Goal: Task Accomplishment & Management: Use online tool/utility

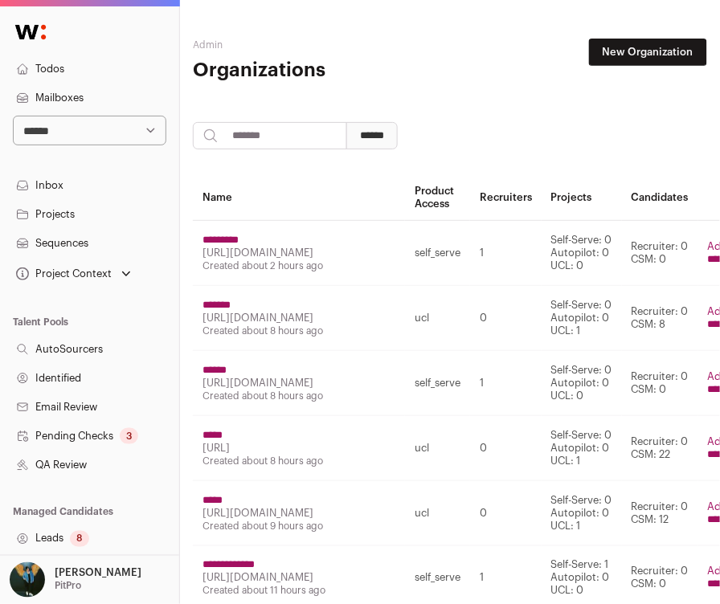
click at [70, 135] on select "**********" at bounding box center [89, 131] width 153 height 30
select select "*****"
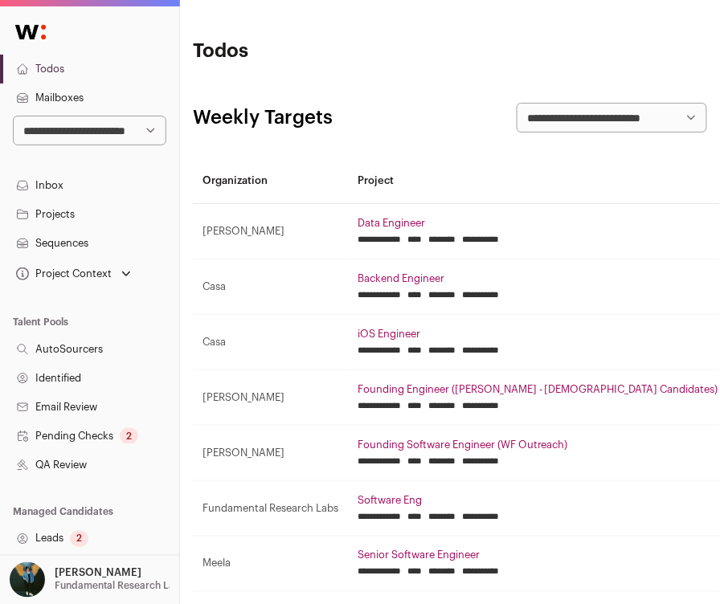
click at [72, 124] on select "**********" at bounding box center [89, 131] width 153 height 30
select select "*****"
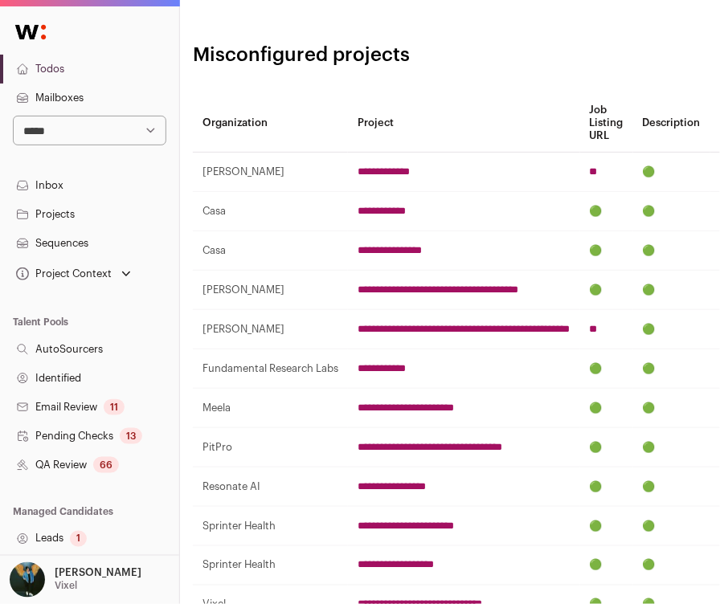
scroll to position [319, 0]
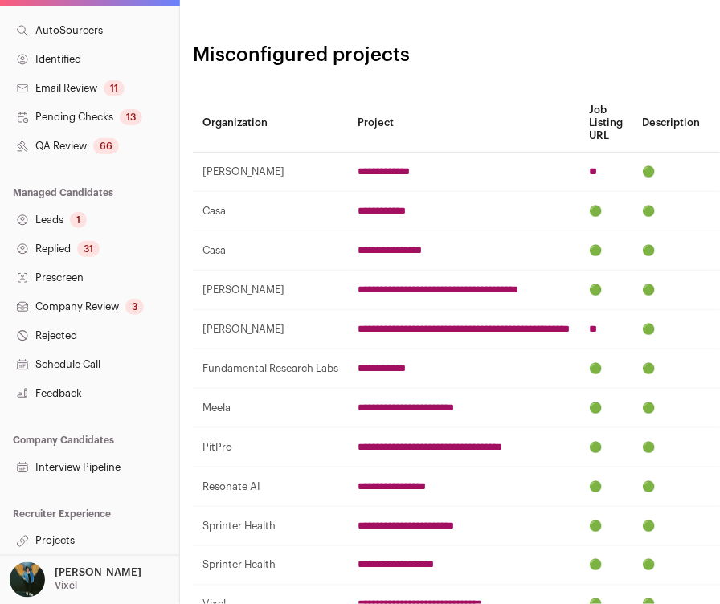
click at [72, 538] on link "Projects" at bounding box center [89, 541] width 179 height 29
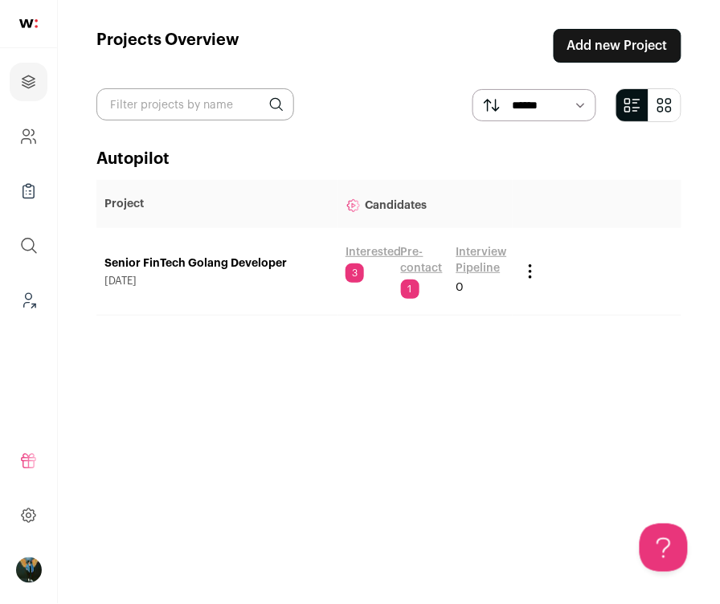
click at [284, 261] on link "Senior FinTech Golang Developer" at bounding box center [216, 264] width 225 height 16
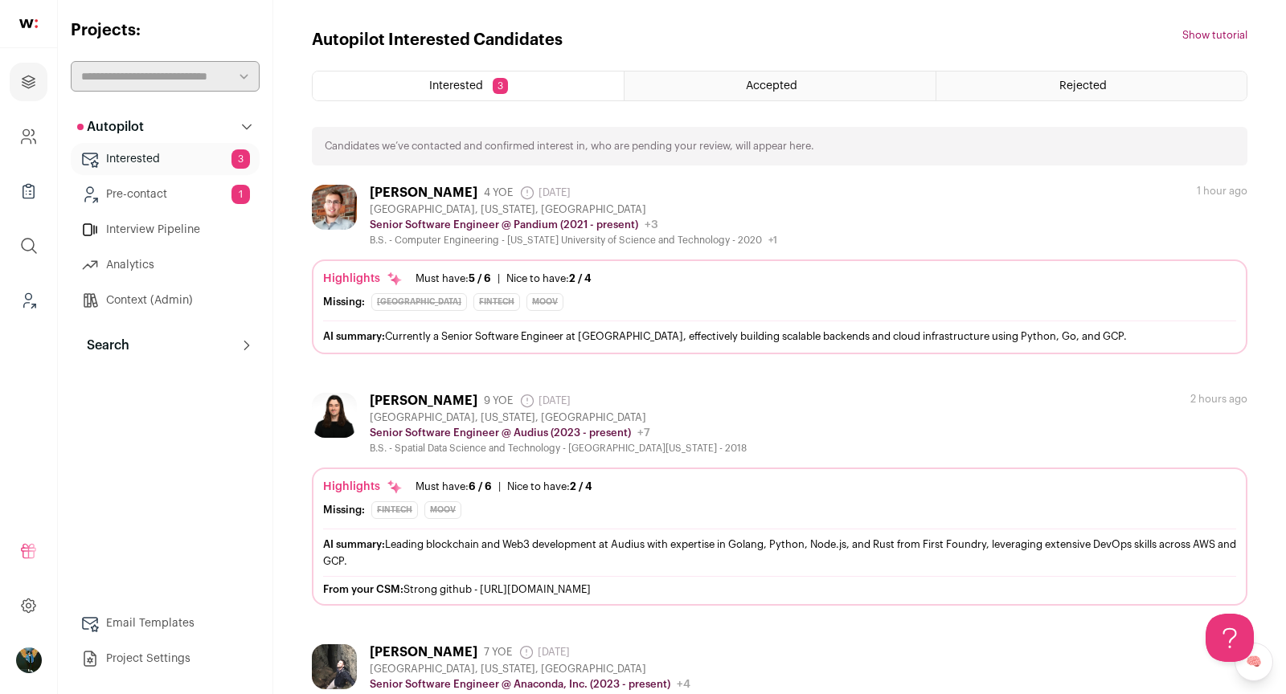
click at [618, 201] on div "Dakotah Lyons 4 YOE 8 days ago Admin only. The last time the profile was scrape…" at bounding box center [573, 216] width 407 height 62
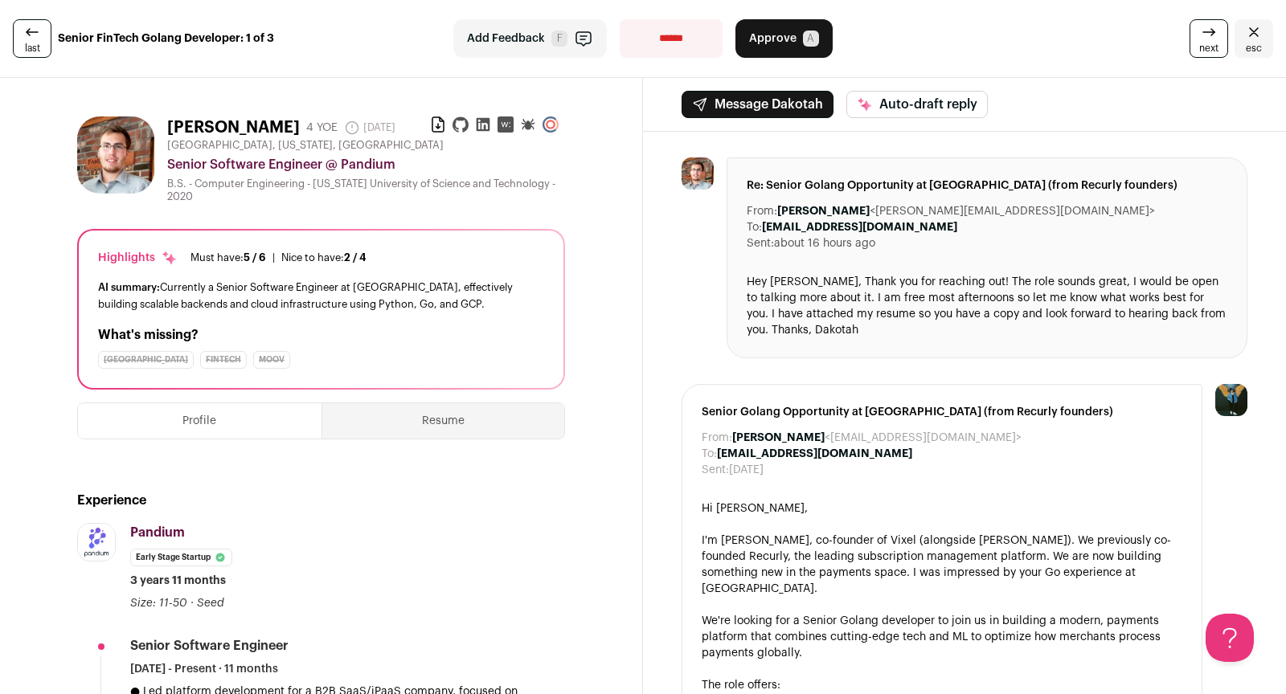
click at [719, 50] on span "next" at bounding box center [1208, 48] width 19 height 13
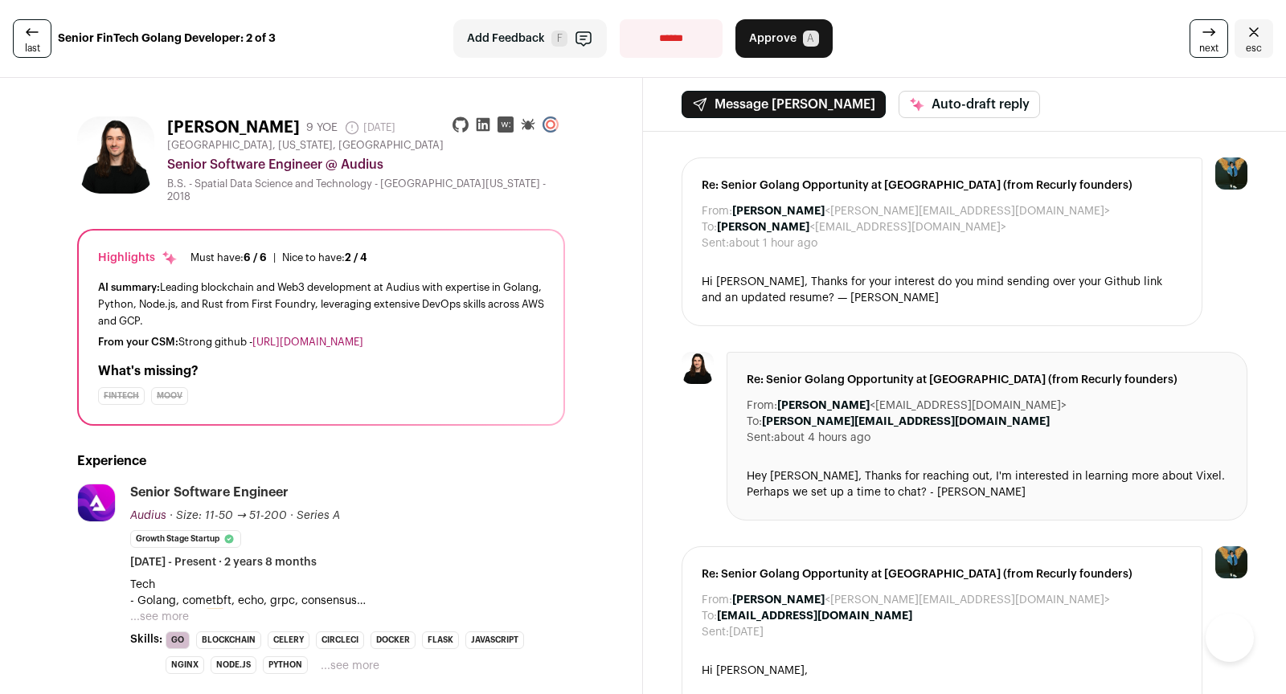
click at [719, 50] on span "next" at bounding box center [1208, 48] width 19 height 13
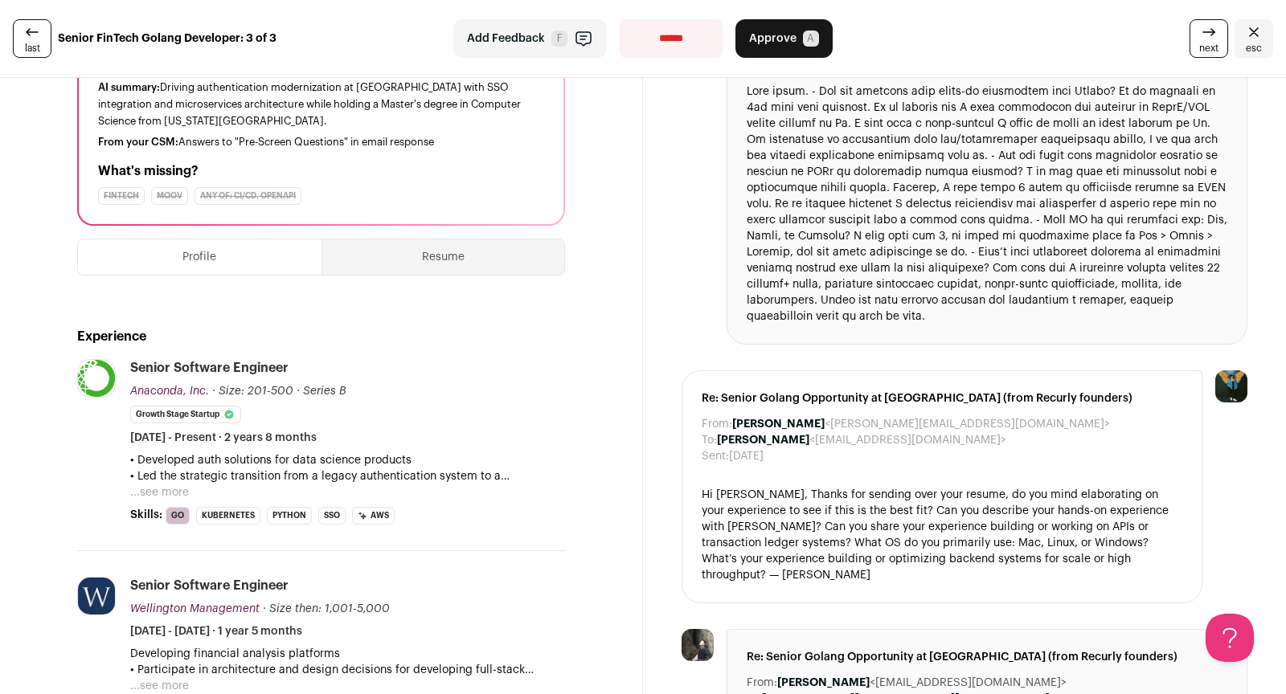
scroll to position [188, 0]
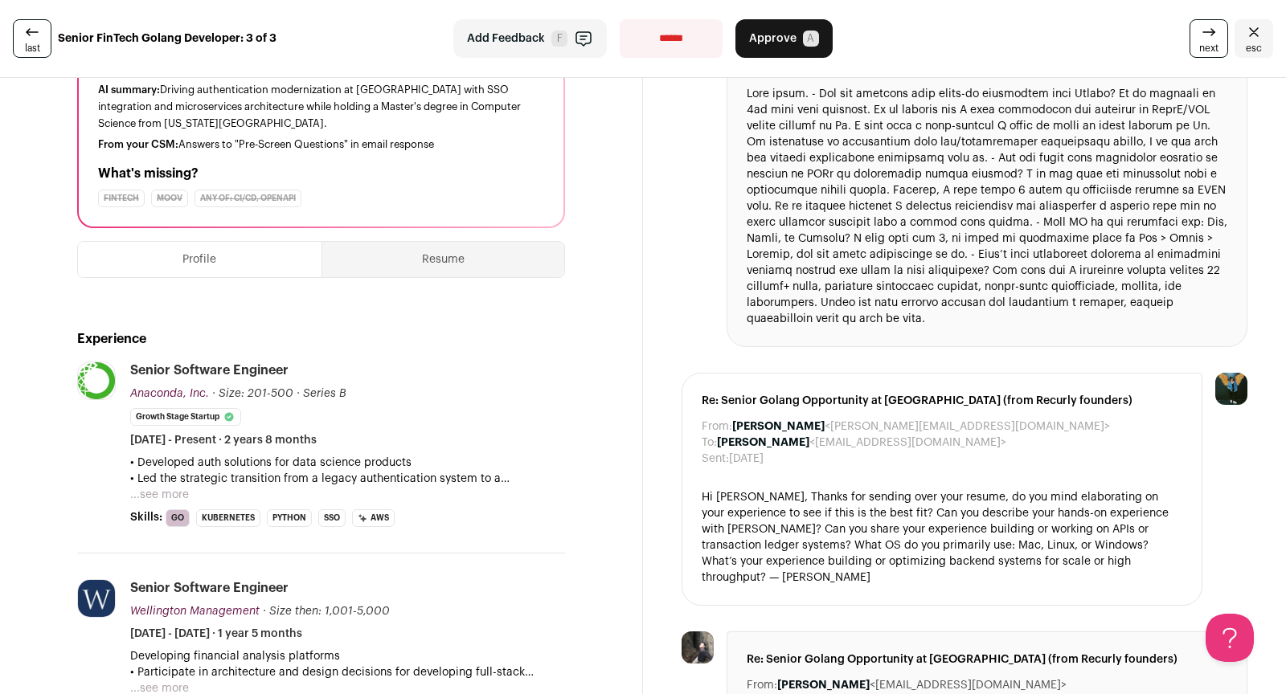
click at [158, 493] on button "...see more" at bounding box center [159, 495] width 59 height 16
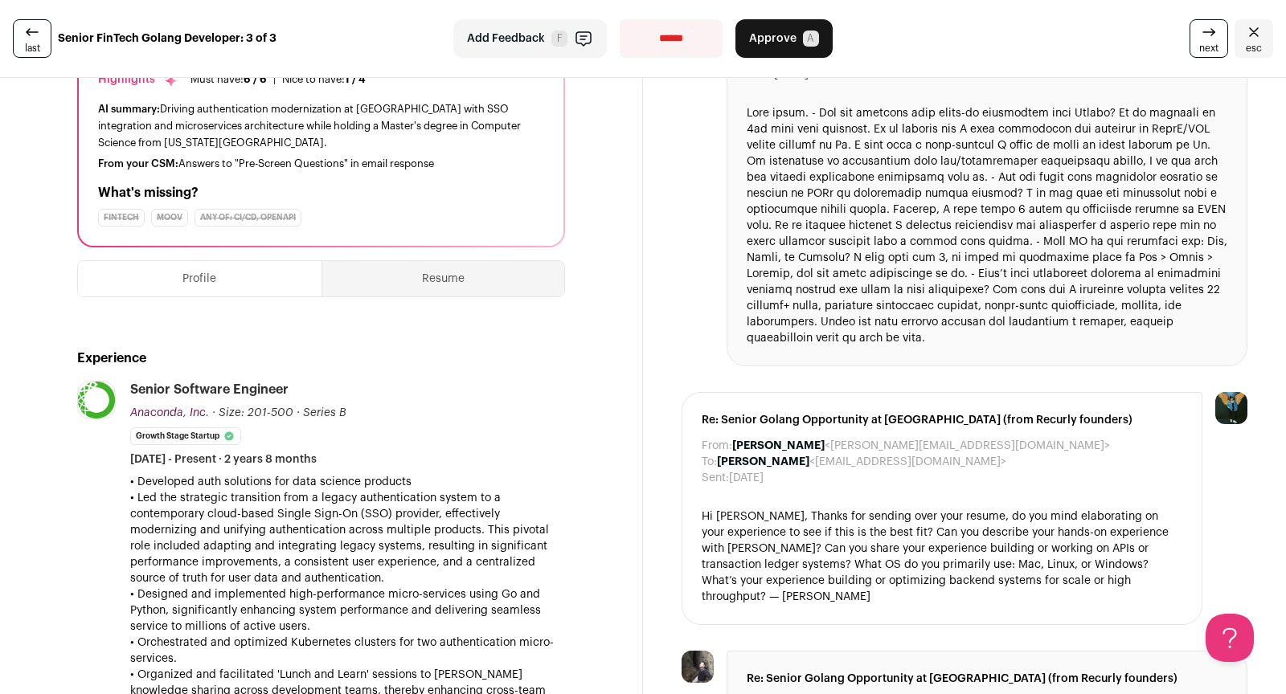
scroll to position [158, 0]
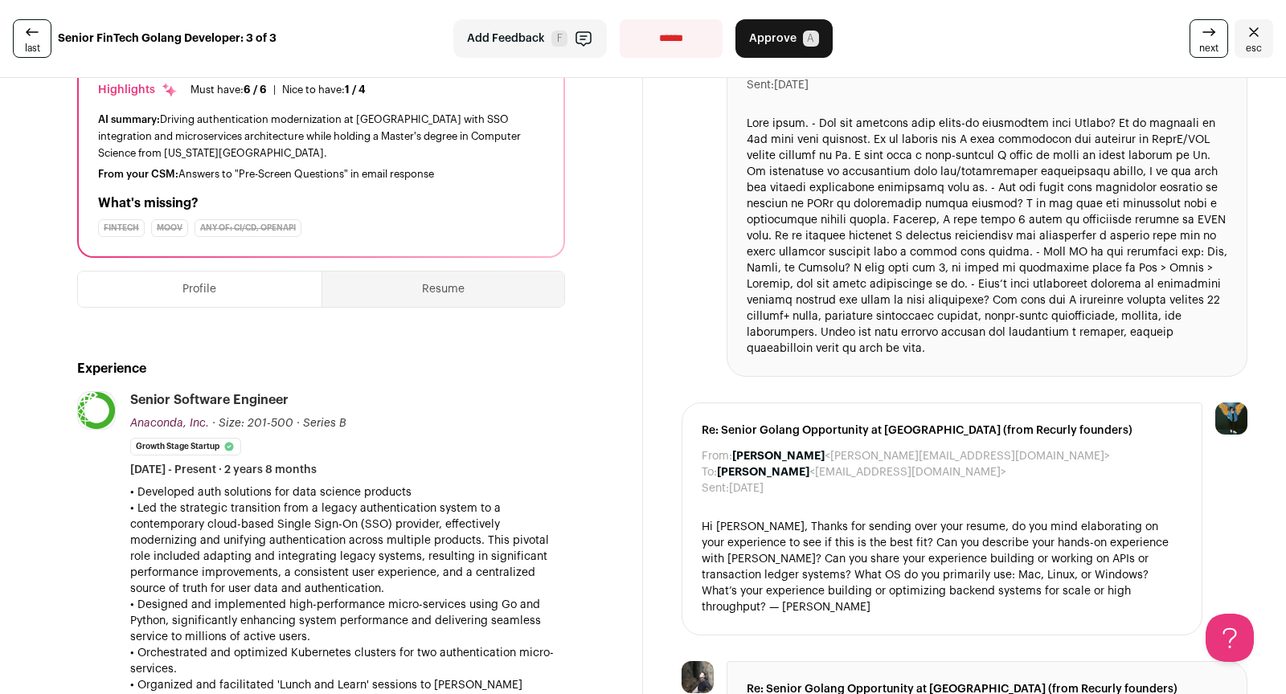
click at [452, 275] on button "Resume" at bounding box center [443, 289] width 243 height 35
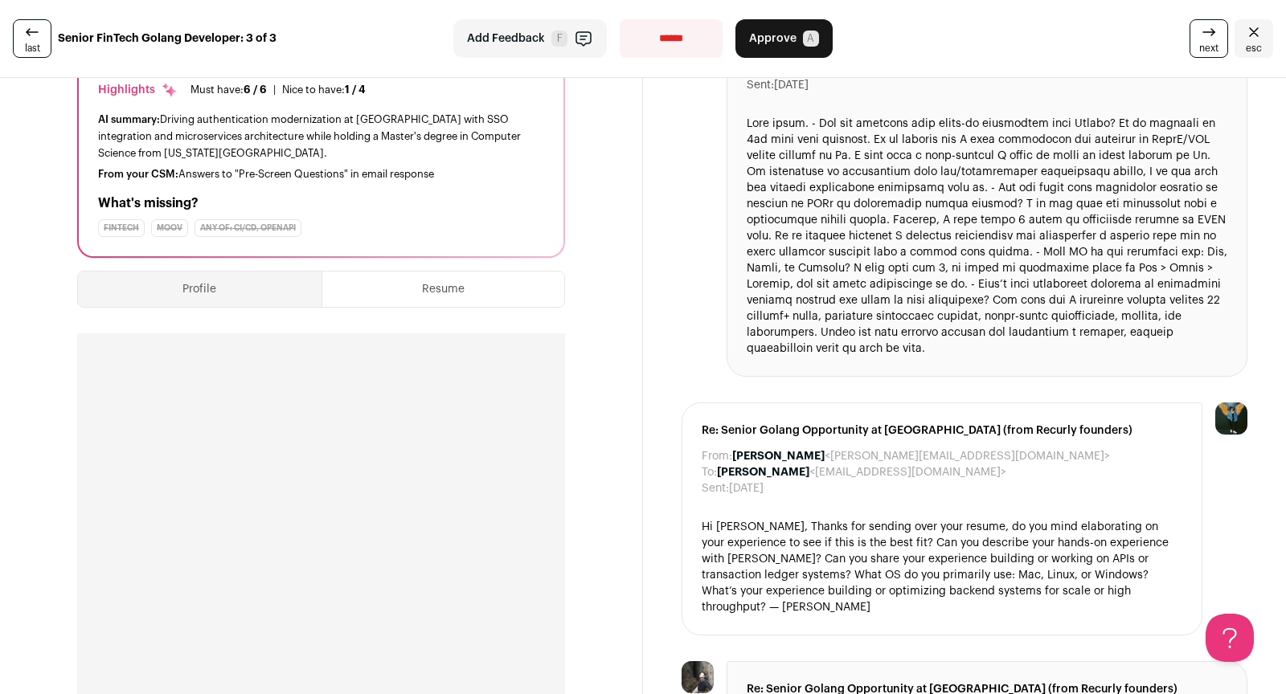
click at [287, 292] on button "Profile" at bounding box center [199, 289] width 243 height 35
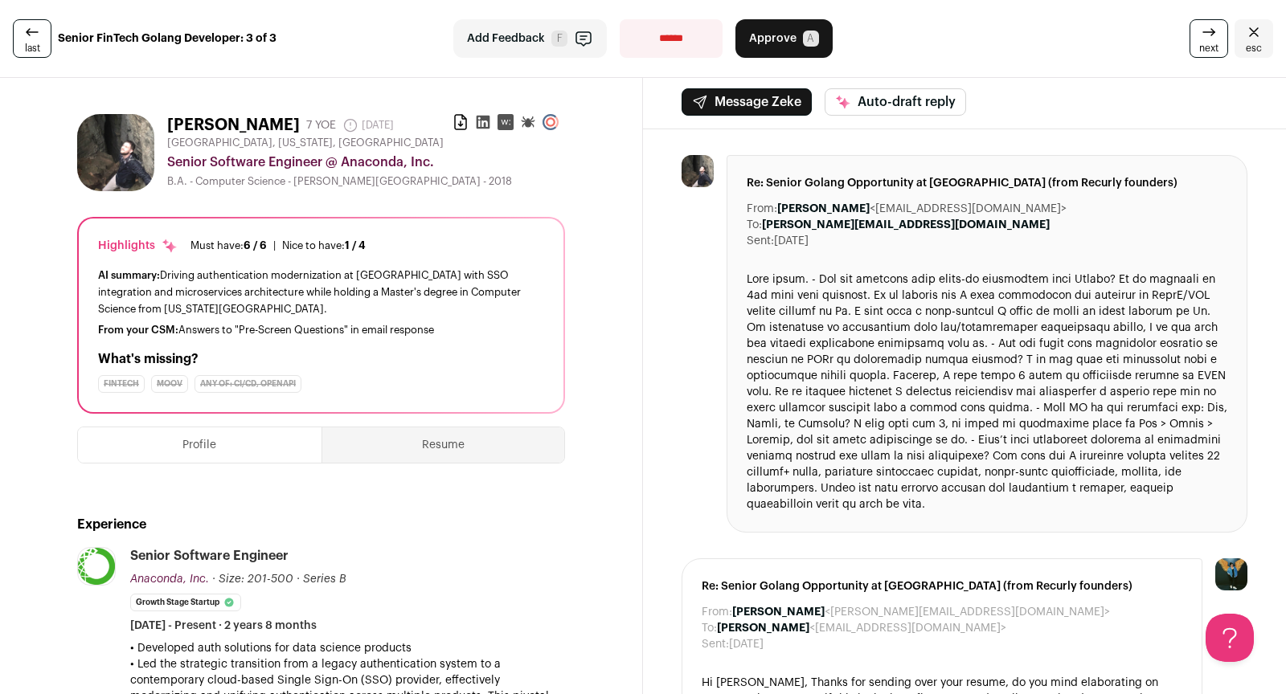
scroll to position [0, 0]
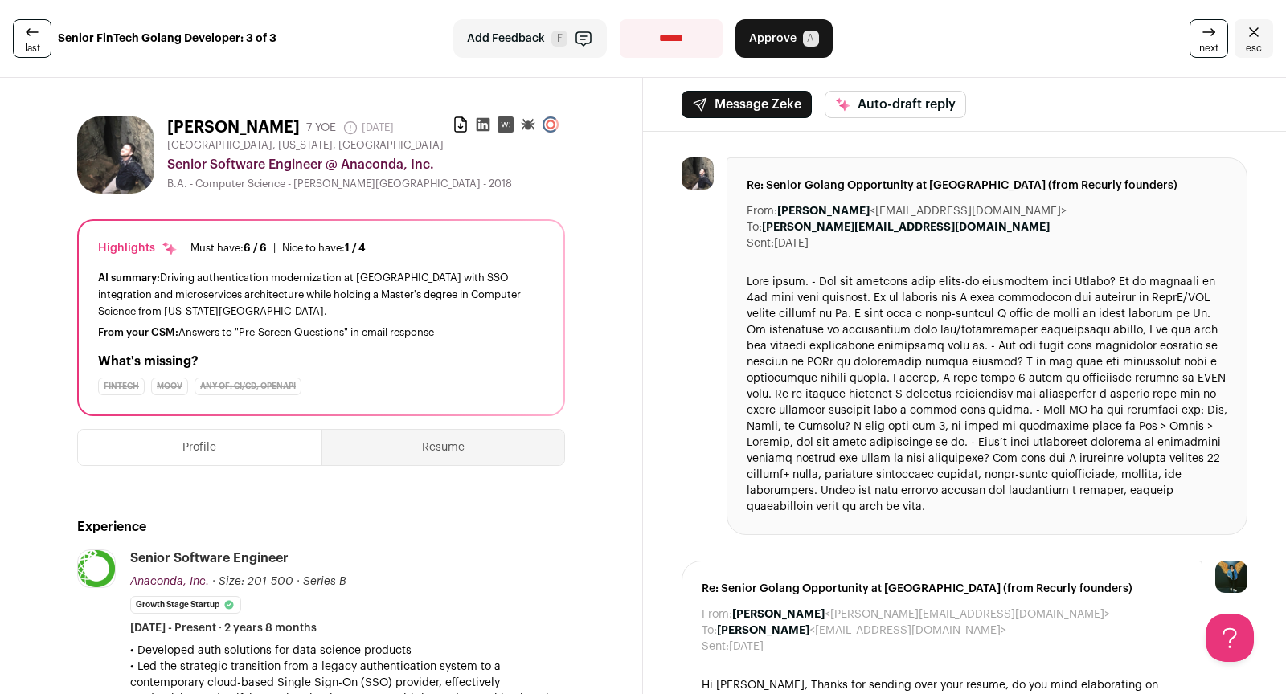
click at [39, 41] on link "last" at bounding box center [32, 38] width 39 height 39
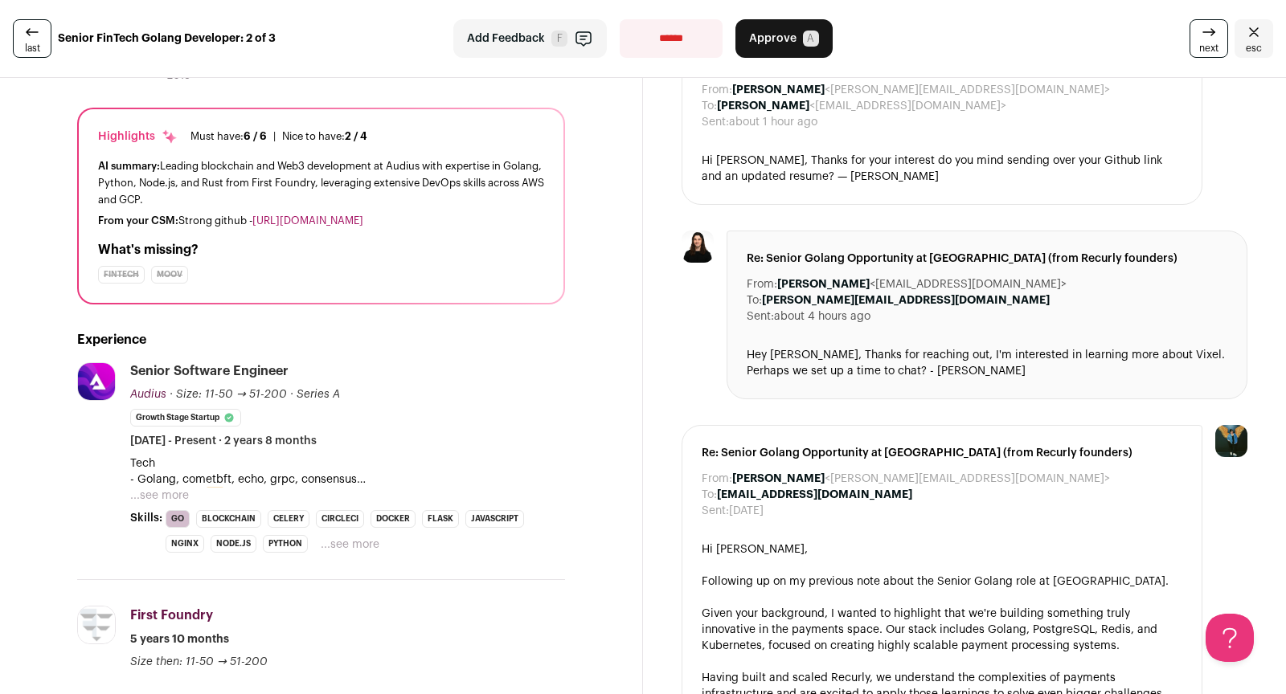
scroll to position [122, 0]
click at [179, 487] on button "...see more" at bounding box center [159, 495] width 59 height 16
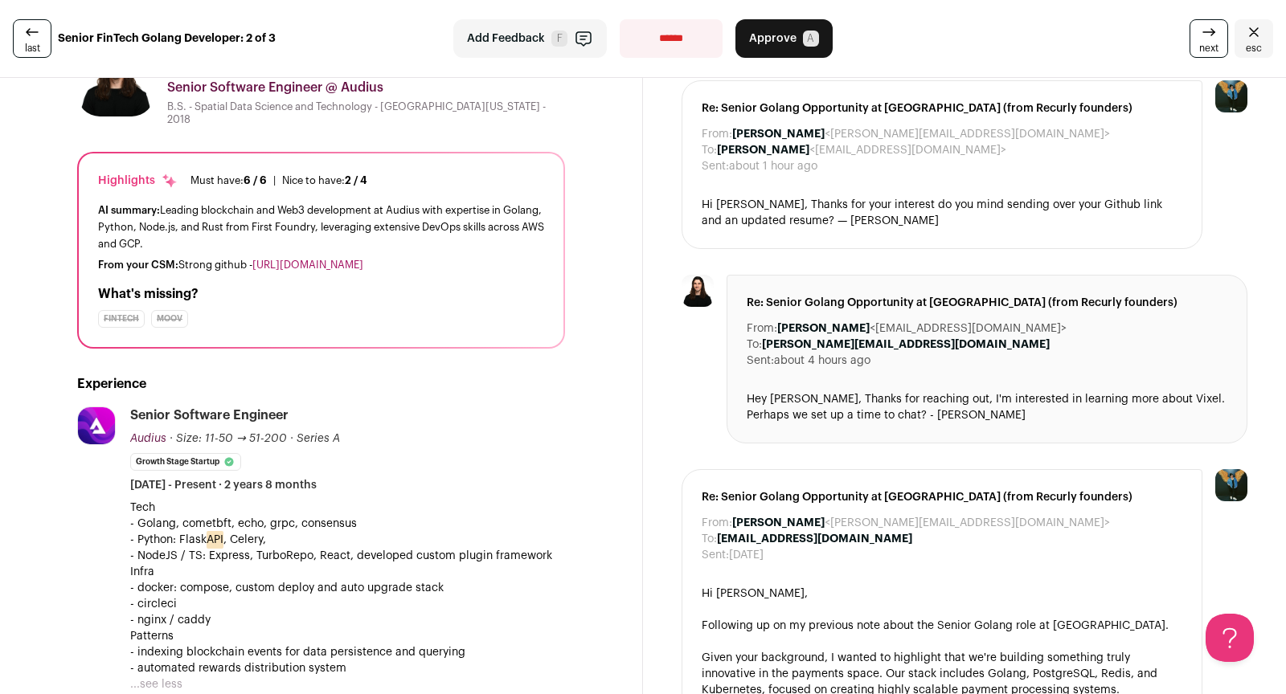
scroll to position [55, 0]
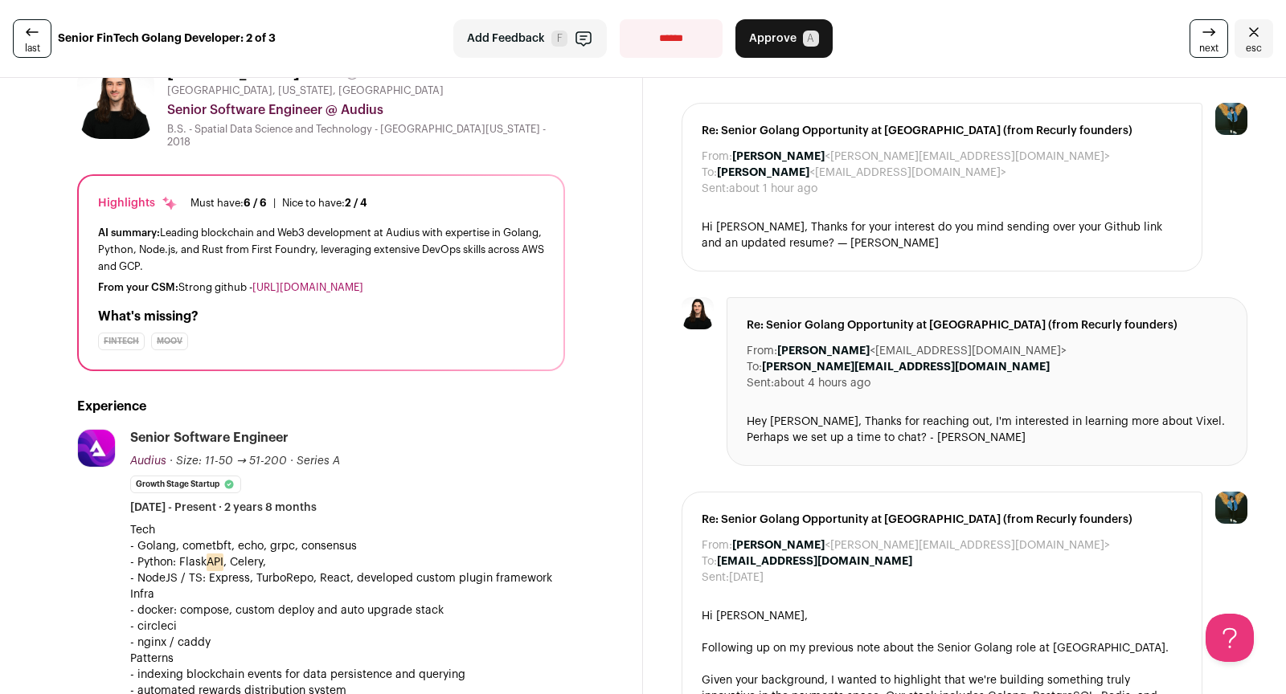
click at [309, 282] on link "https://github.com/alecsavvy" at bounding box center [307, 287] width 111 height 10
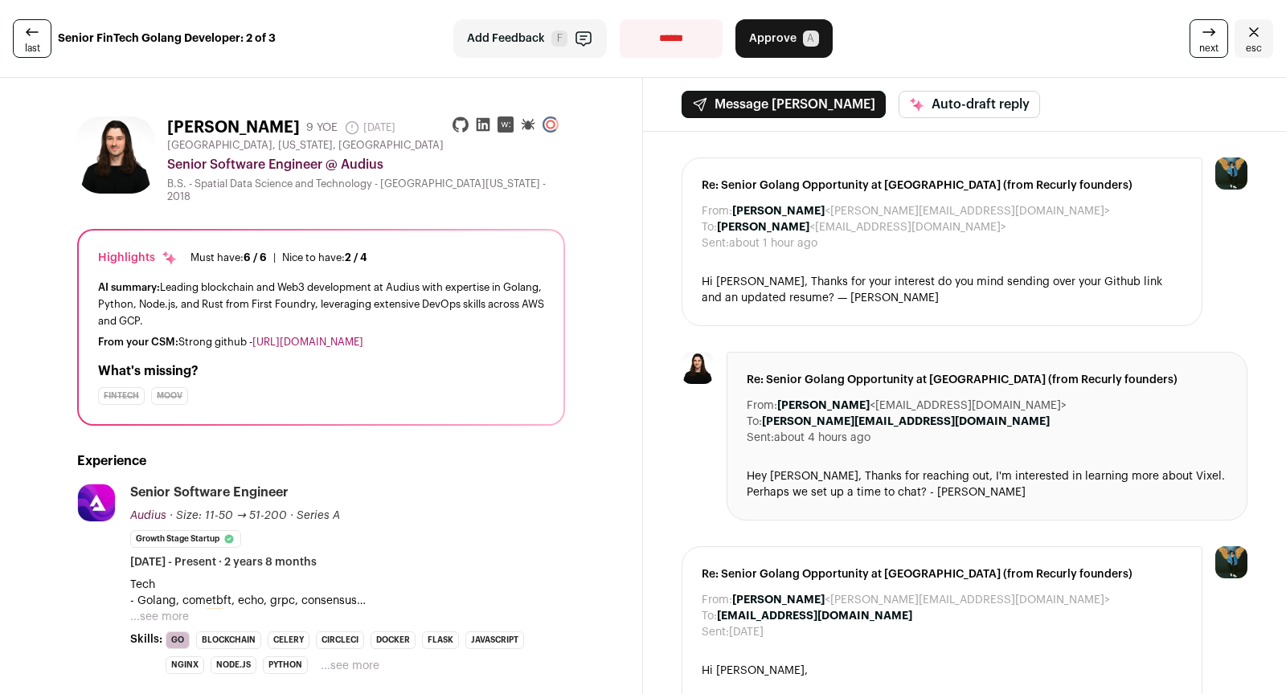
scroll to position [210, 0]
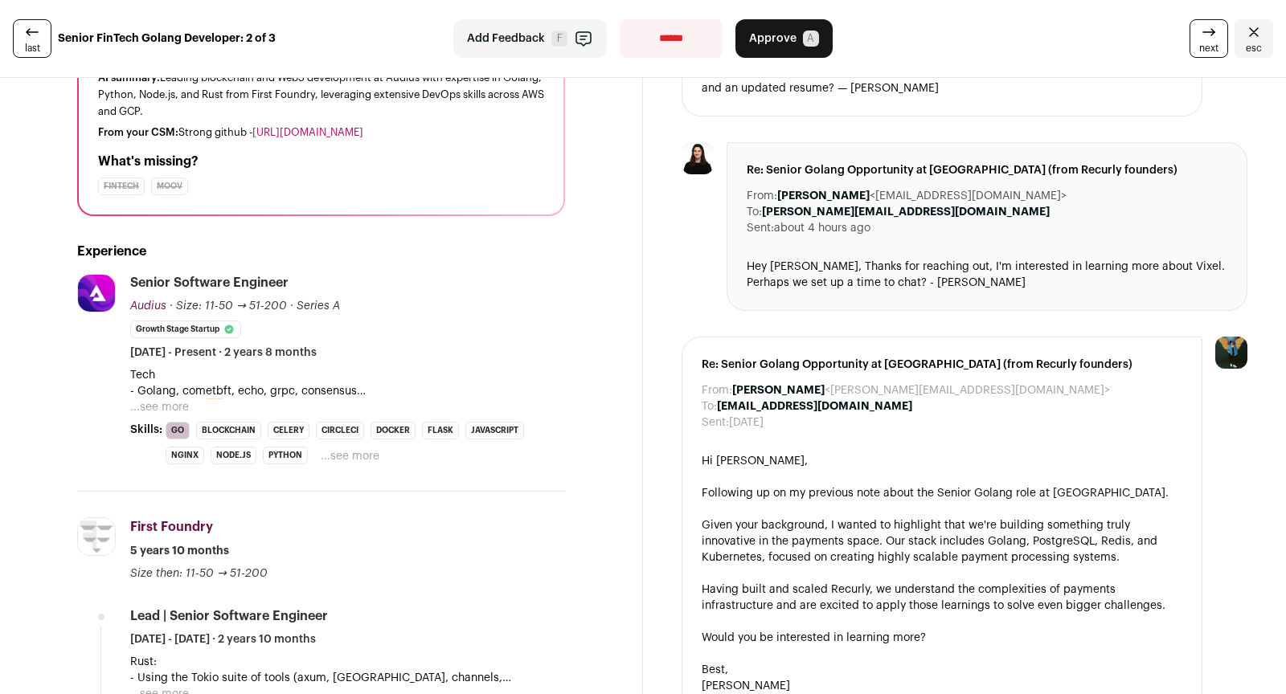
click at [158, 399] on button "...see more" at bounding box center [159, 407] width 59 height 16
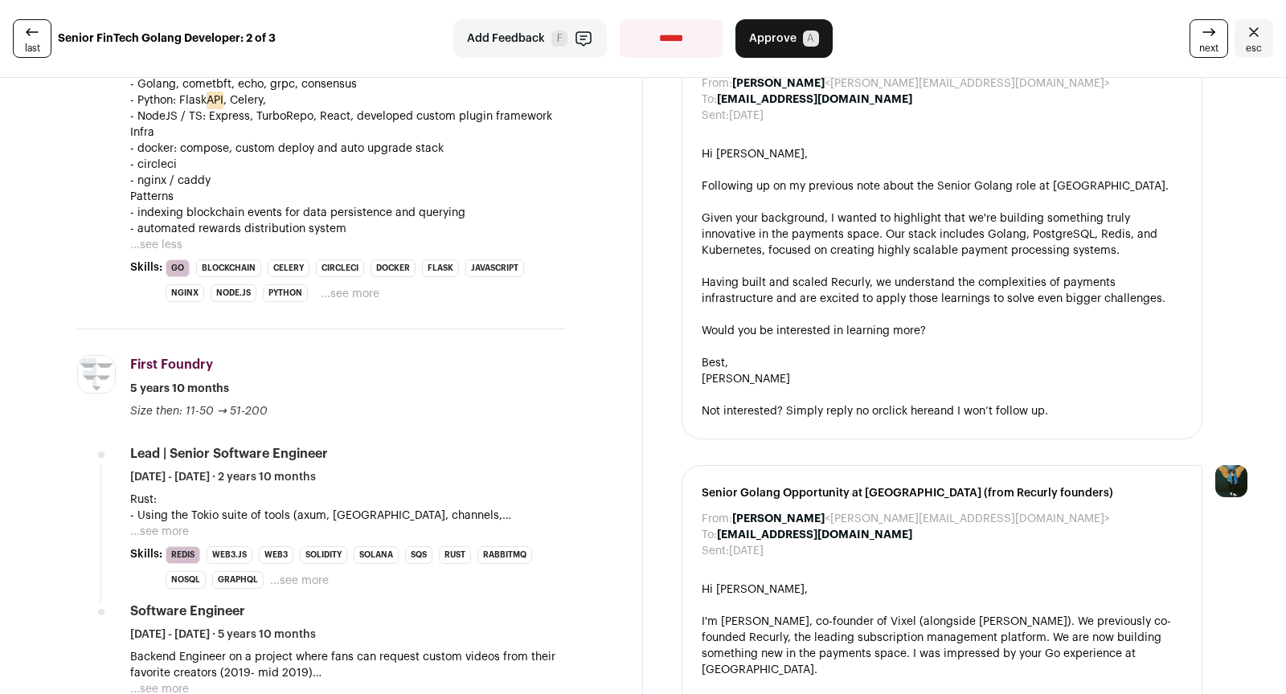
scroll to position [518, 0]
click at [177, 523] on button "...see more" at bounding box center [159, 531] width 59 height 16
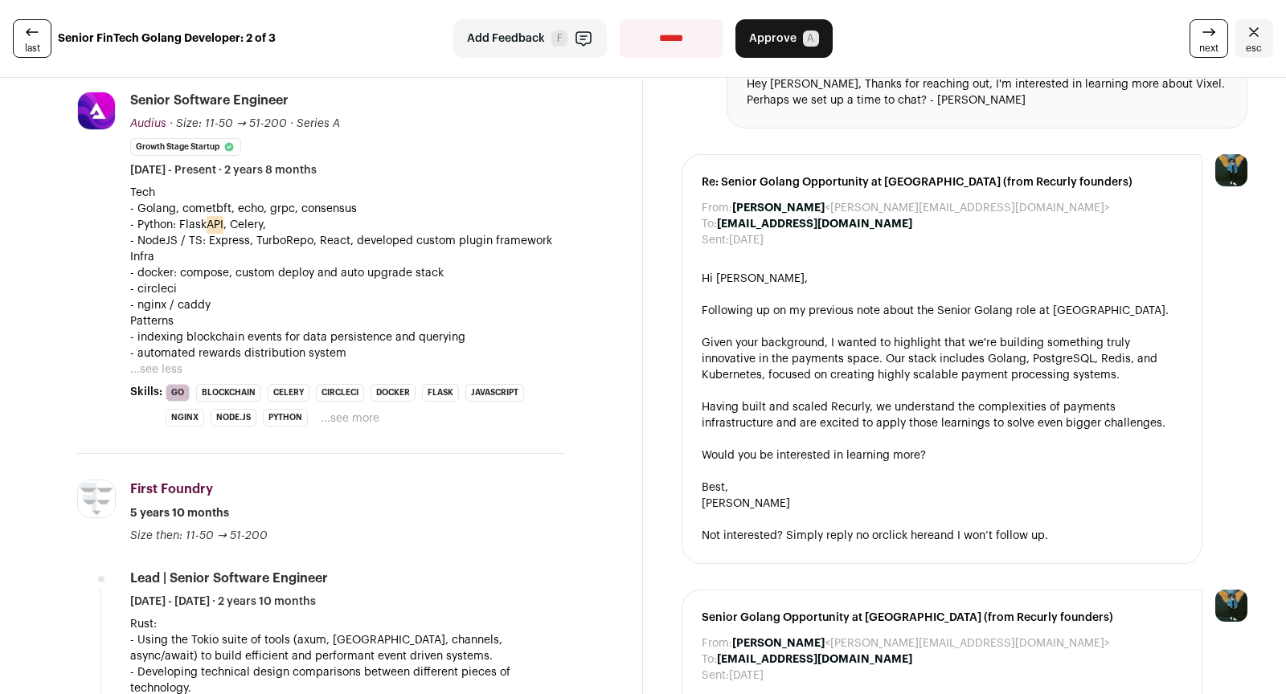
scroll to position [395, 0]
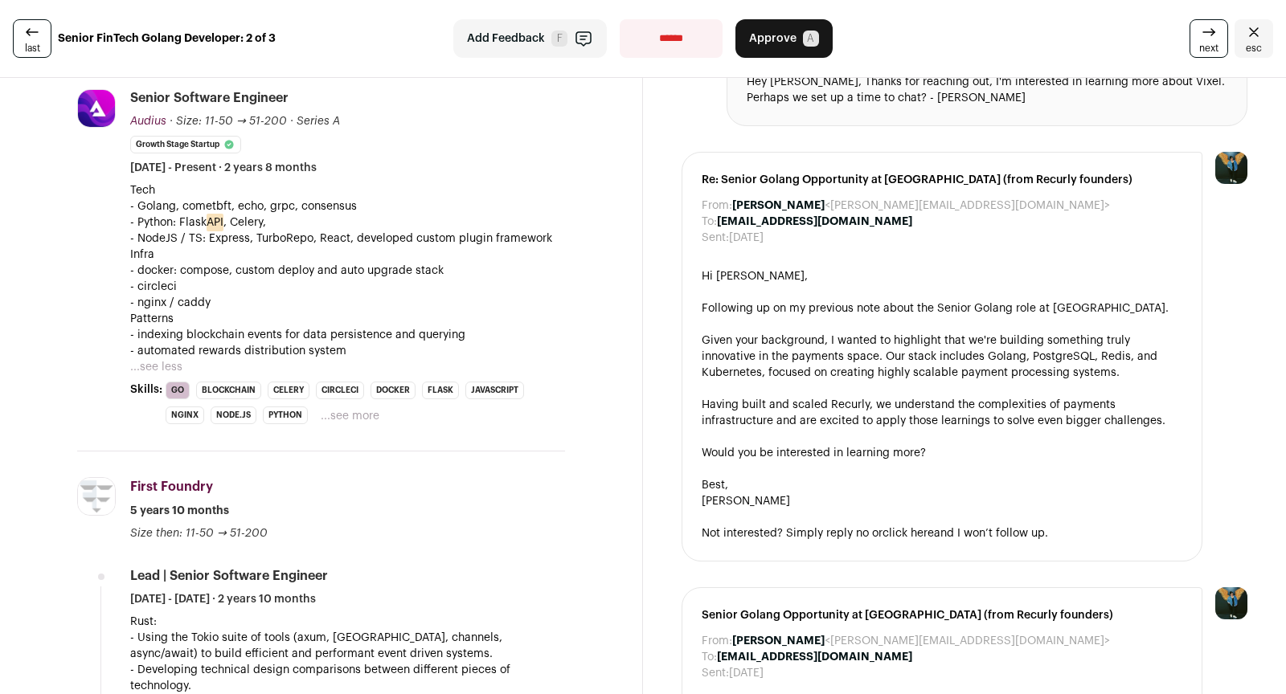
click at [321, 408] on button "...see more" at bounding box center [350, 416] width 59 height 16
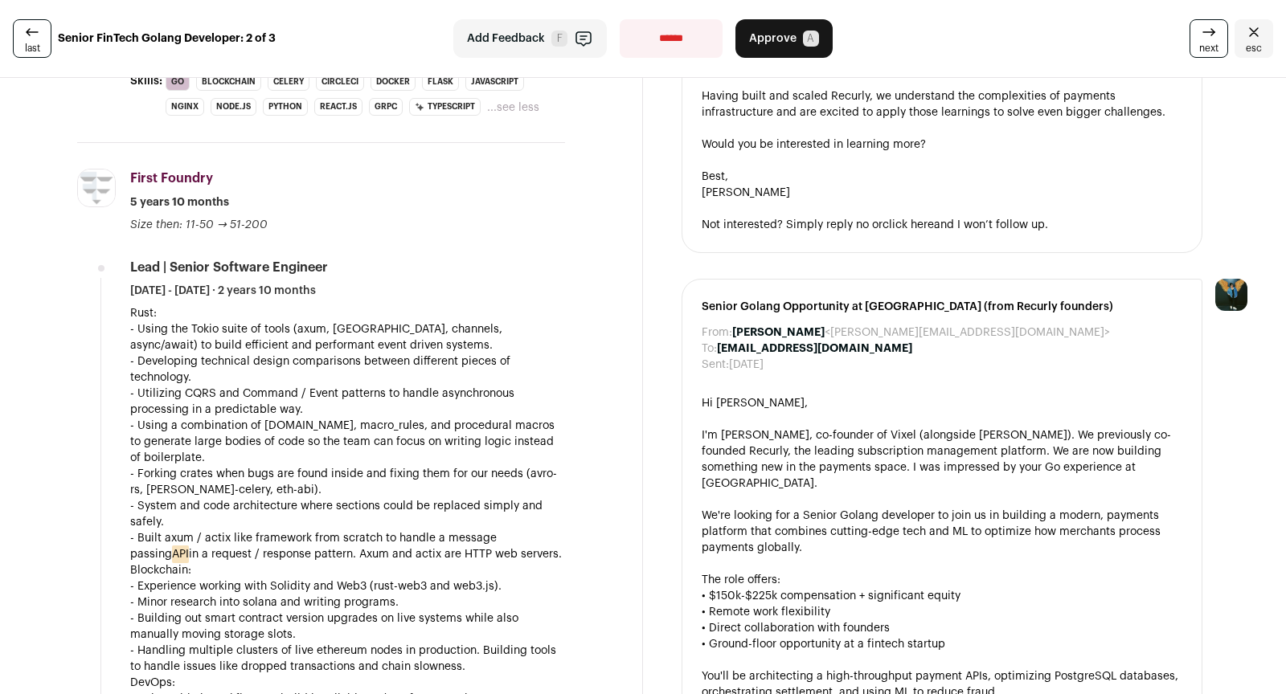
scroll to position [614, 0]
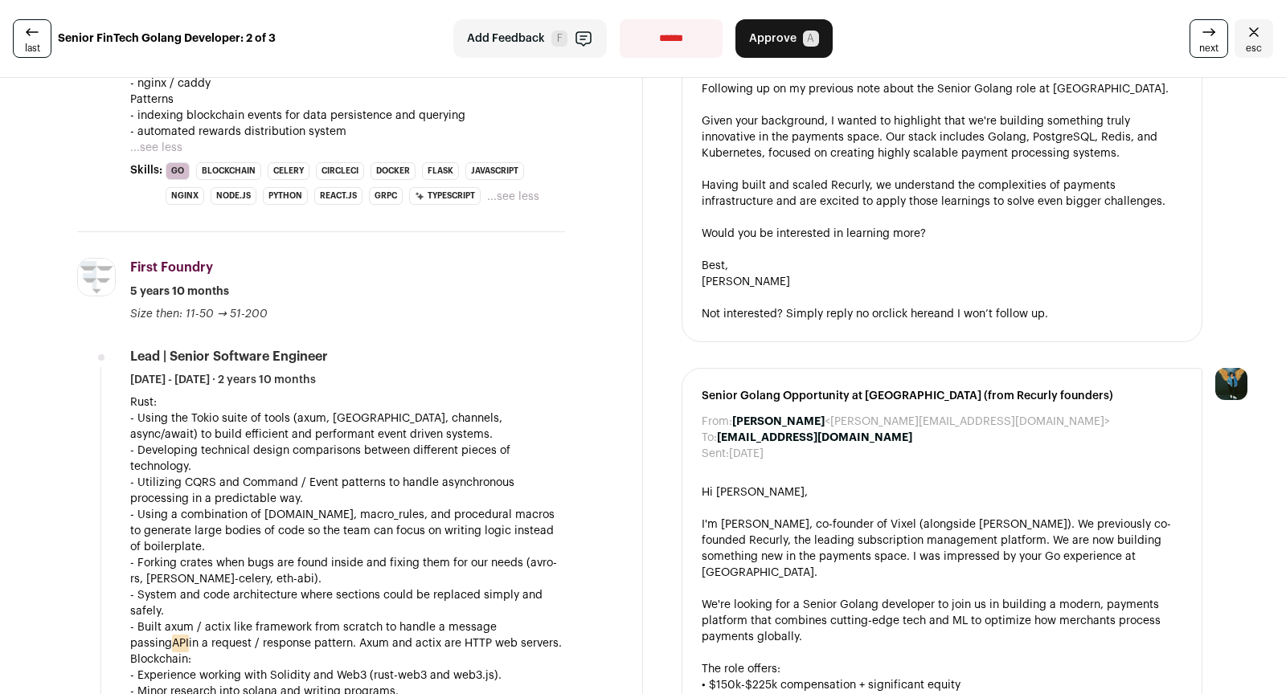
click at [758, 47] on button "Approve A" at bounding box center [783, 38] width 97 height 39
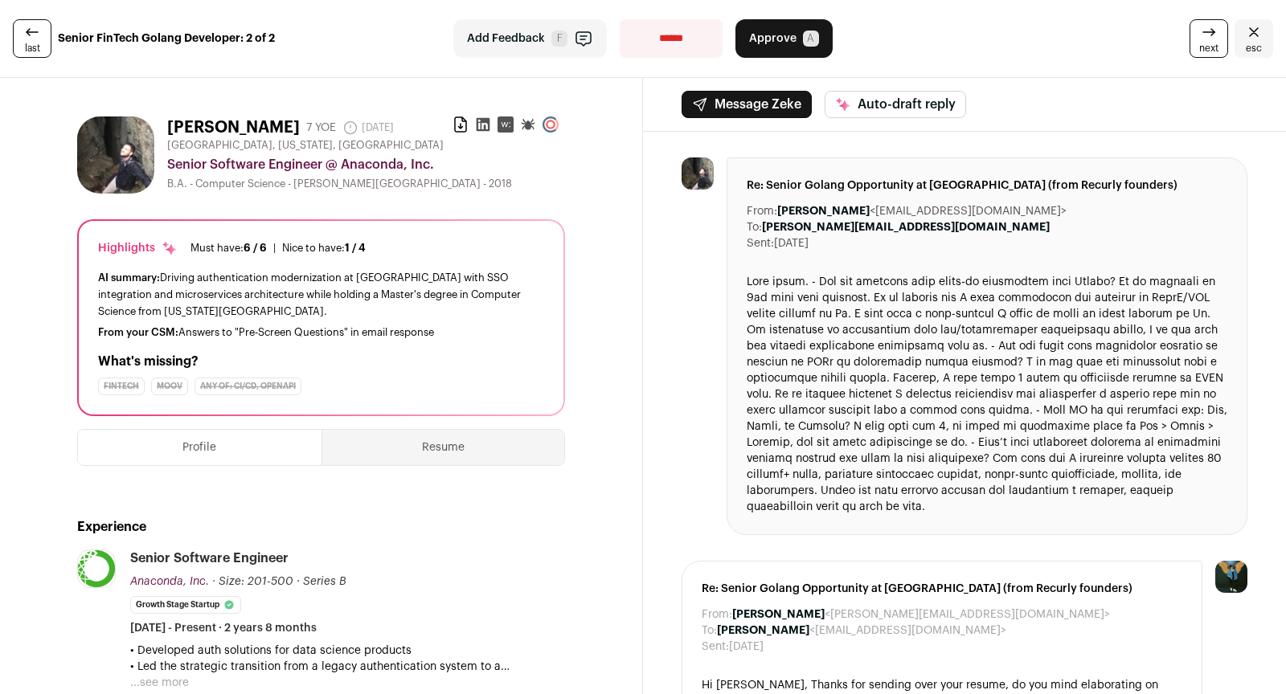
click at [47, 41] on link "last" at bounding box center [32, 38] width 39 height 39
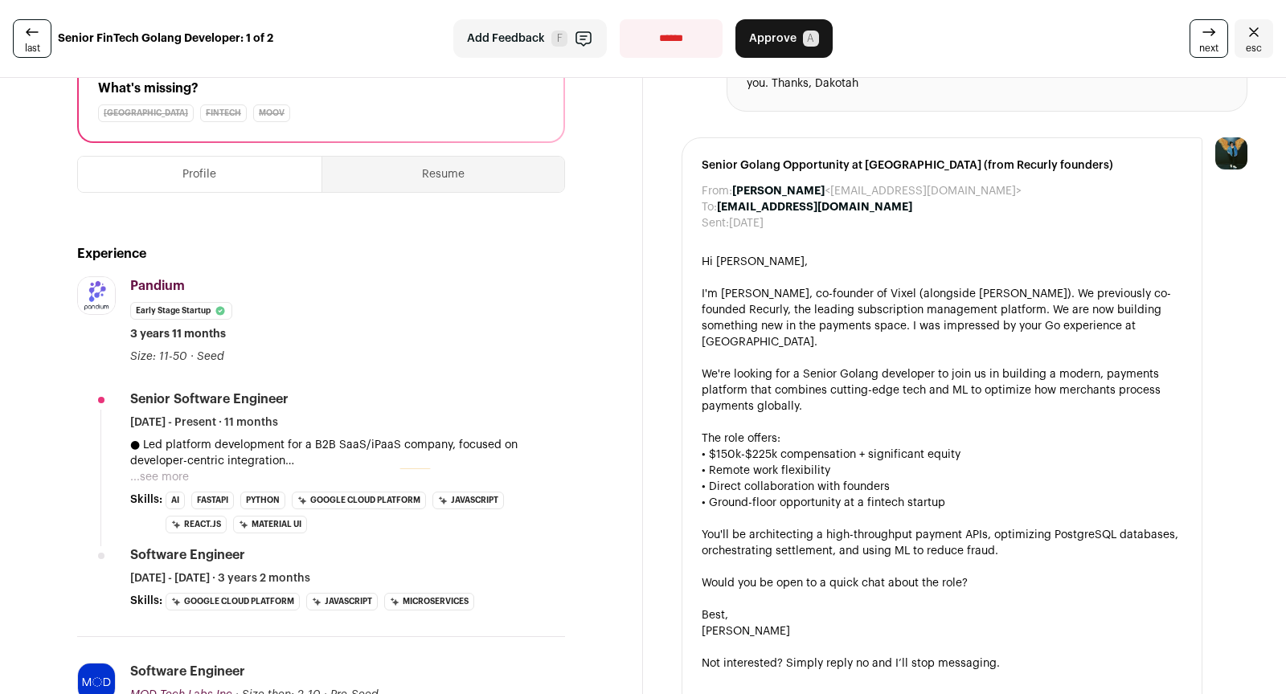
scroll to position [12, 0]
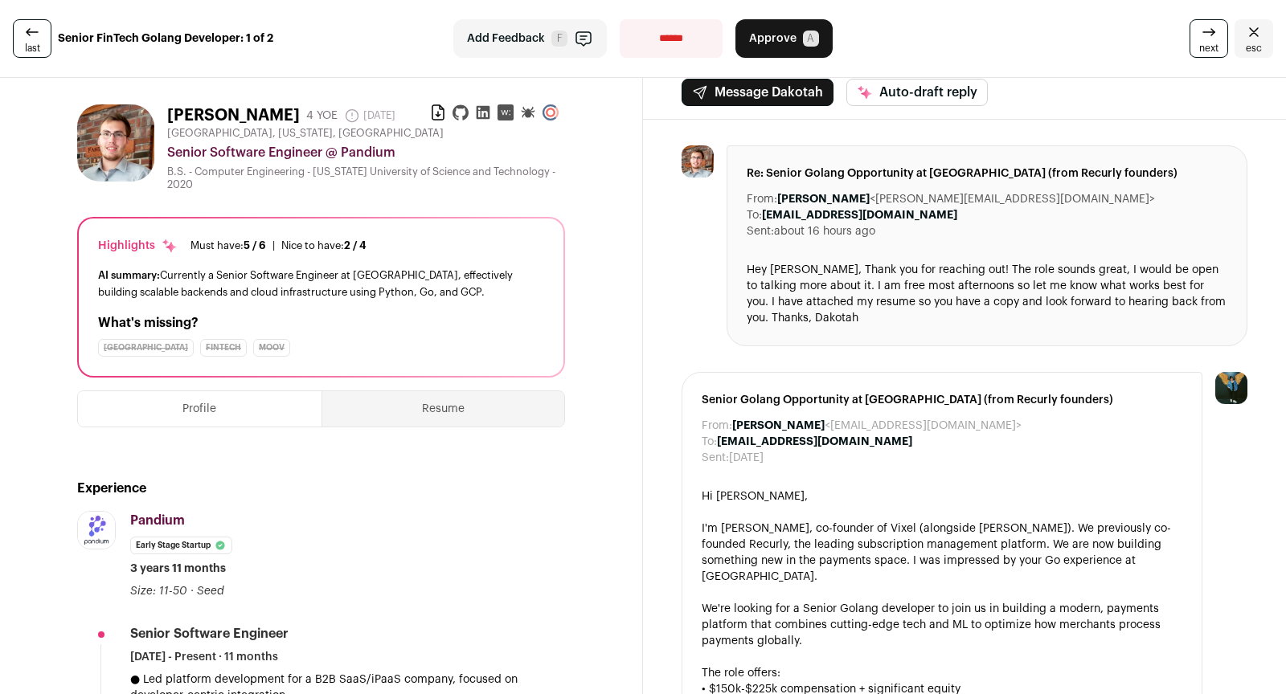
click at [463, 117] on icon at bounding box center [460, 112] width 16 height 15
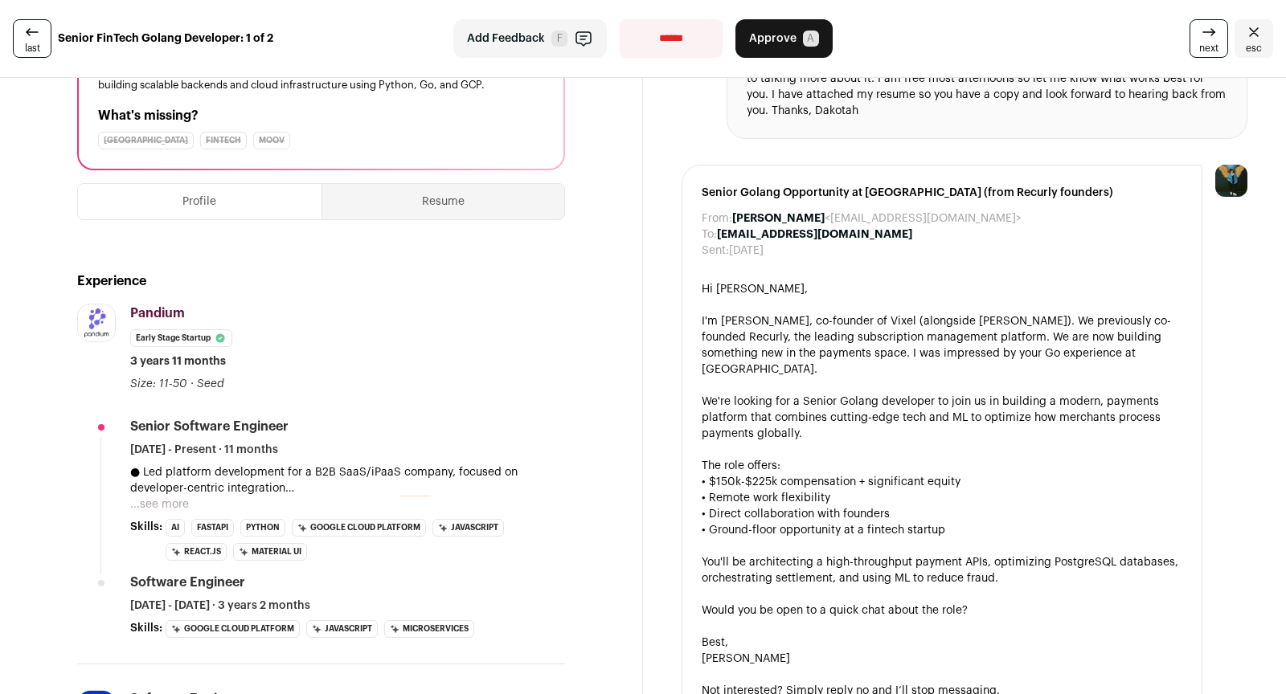
scroll to position [221, 0]
click at [159, 499] on button "...see more" at bounding box center [159, 503] width 59 height 16
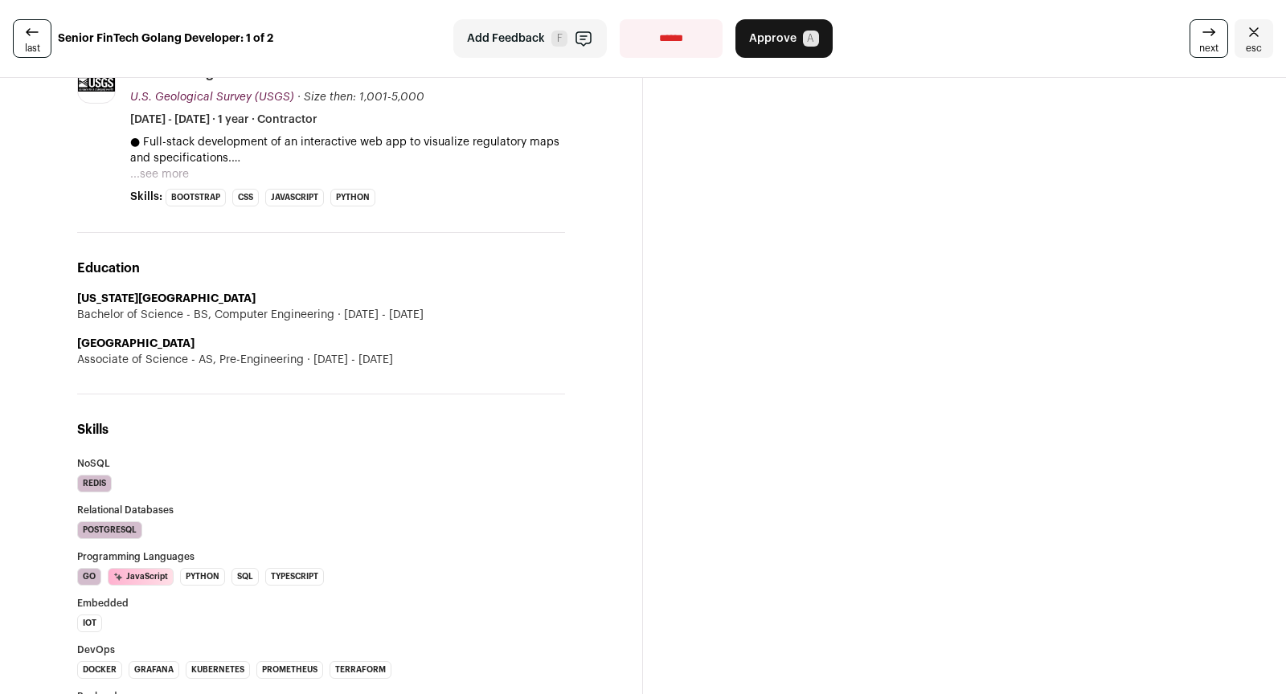
scroll to position [1339, 0]
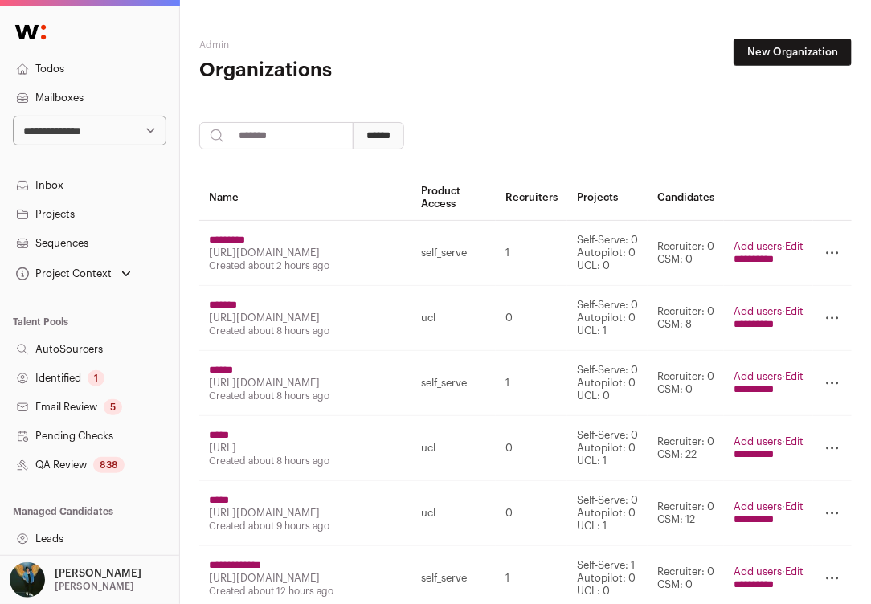
click at [72, 129] on select "**********" at bounding box center [89, 131] width 153 height 30
select select "*****"
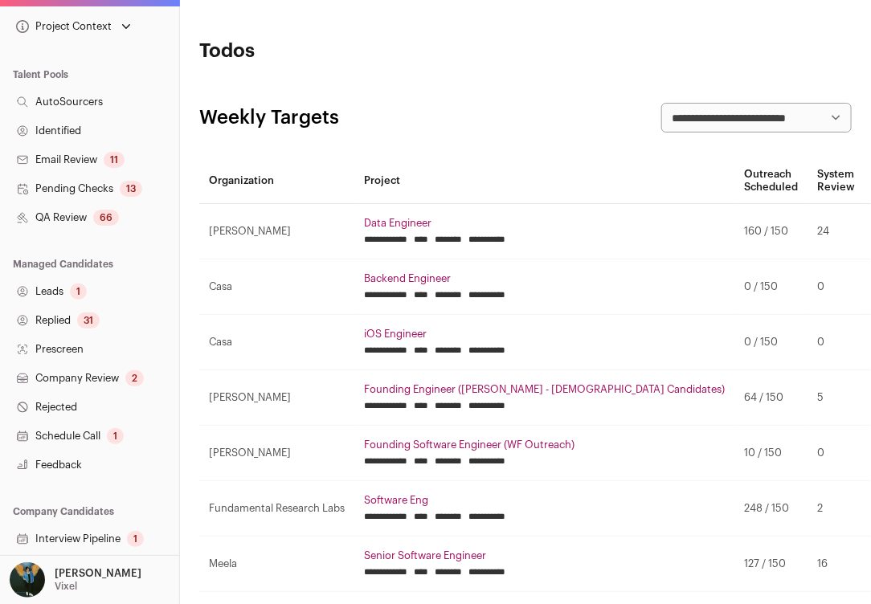
scroll to position [319, 0]
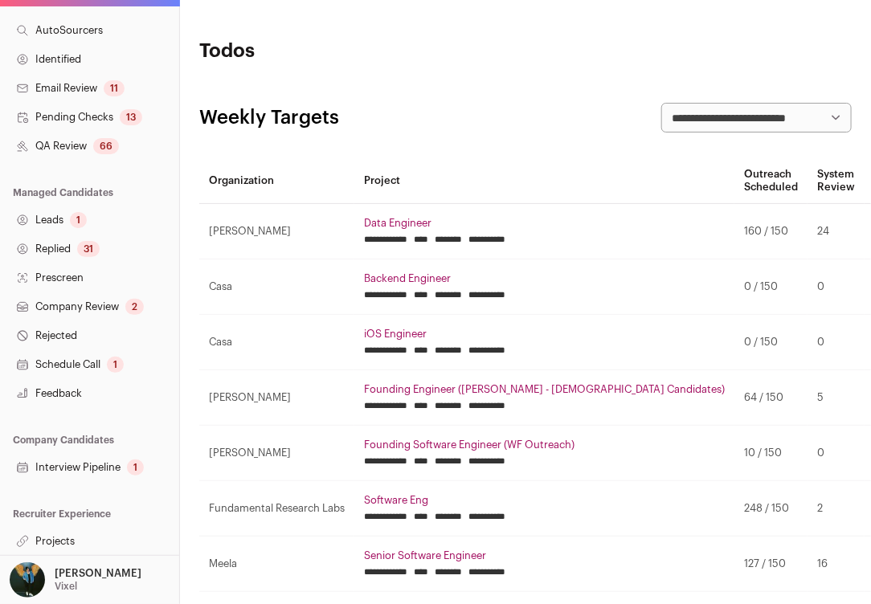
click at [44, 543] on link "Projects" at bounding box center [89, 541] width 179 height 29
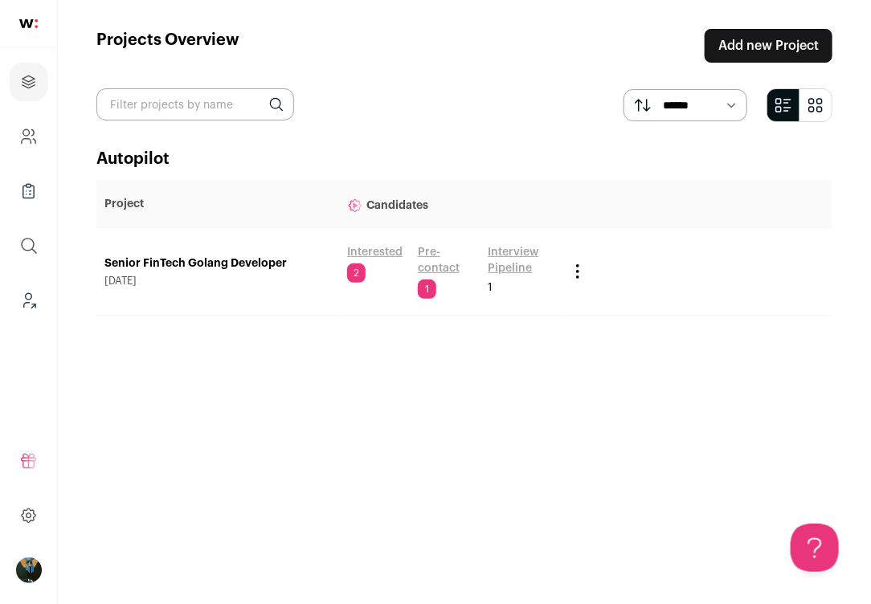
click at [279, 259] on link "Senior FinTech Golang Developer" at bounding box center [217, 264] width 227 height 16
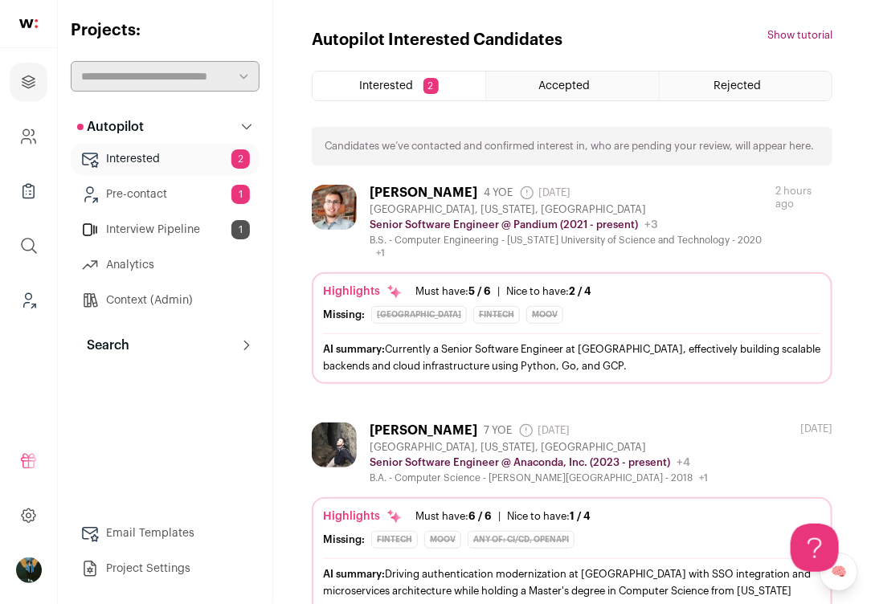
click at [103, 343] on p "Search" at bounding box center [103, 345] width 52 height 19
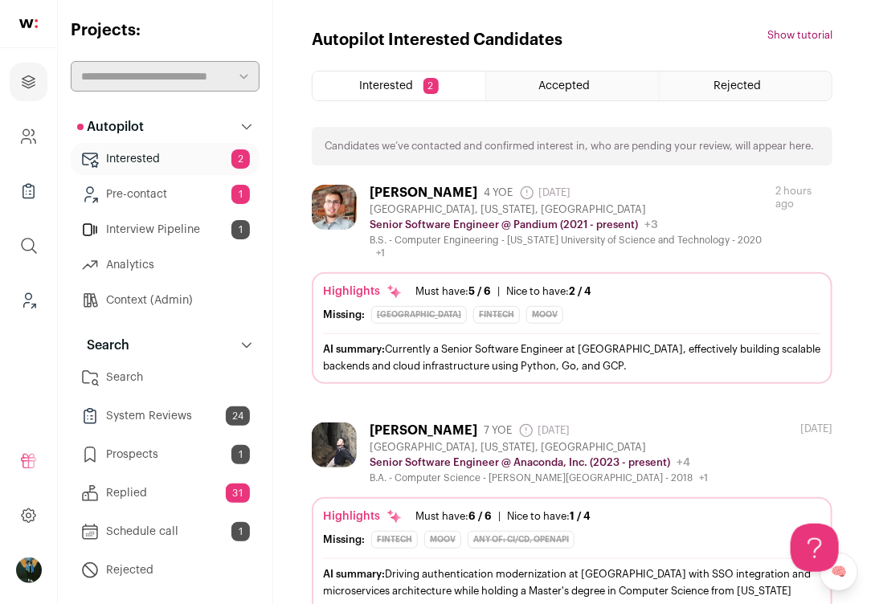
drag, startPoint x: 117, startPoint y: 381, endPoint x: 104, endPoint y: 381, distance: 13.7
click at [117, 381] on link "Search" at bounding box center [165, 378] width 189 height 32
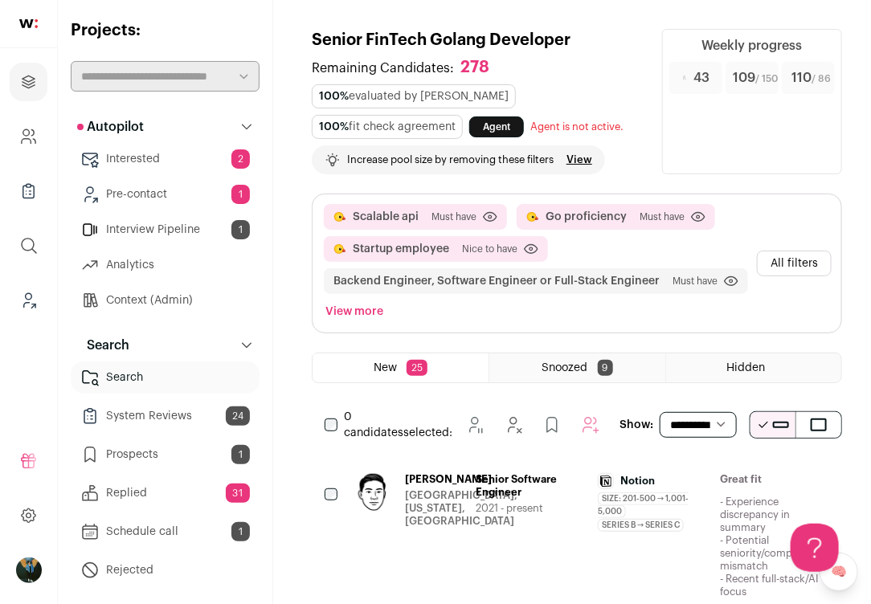
click at [807, 276] on button "All filters" at bounding box center [794, 264] width 75 height 26
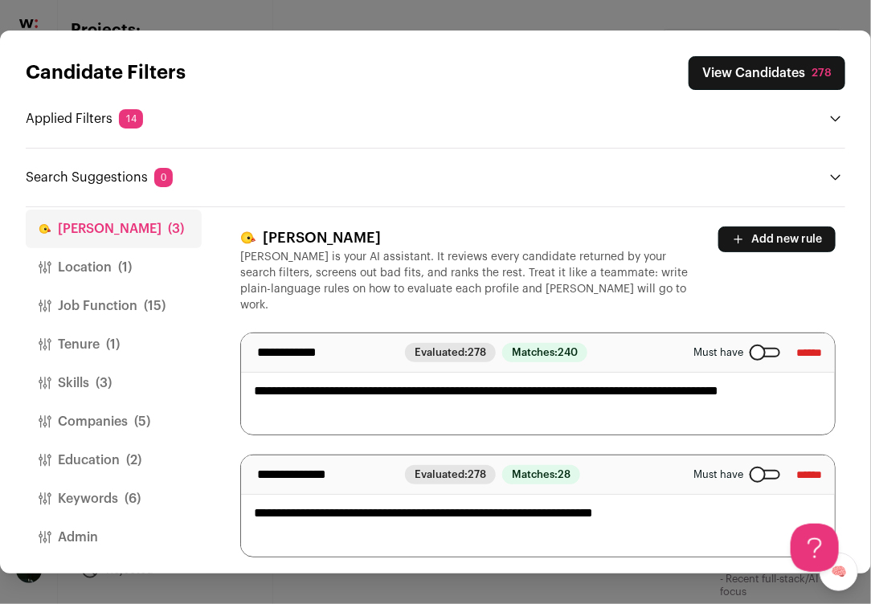
scroll to position [12, 0]
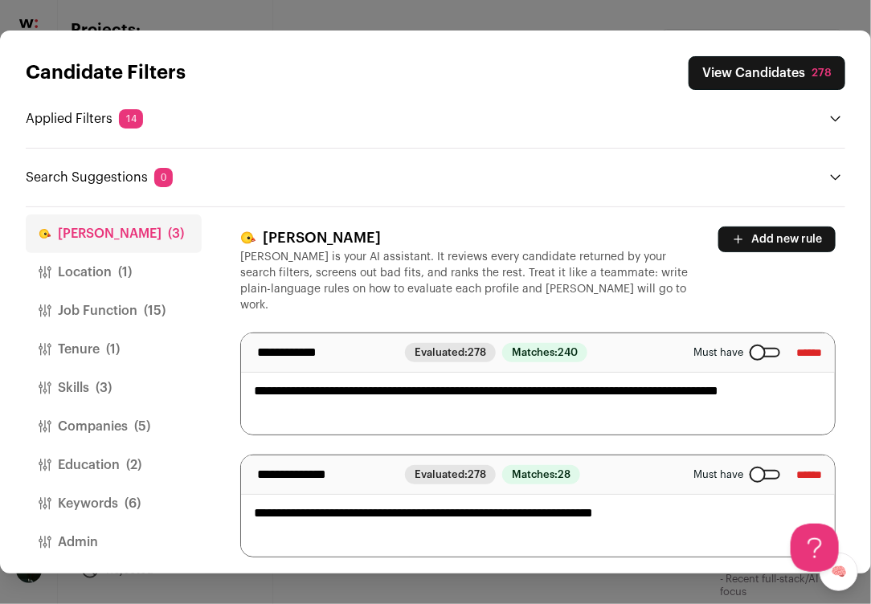
click at [116, 499] on button "Keywords (6)" at bounding box center [114, 504] width 176 height 39
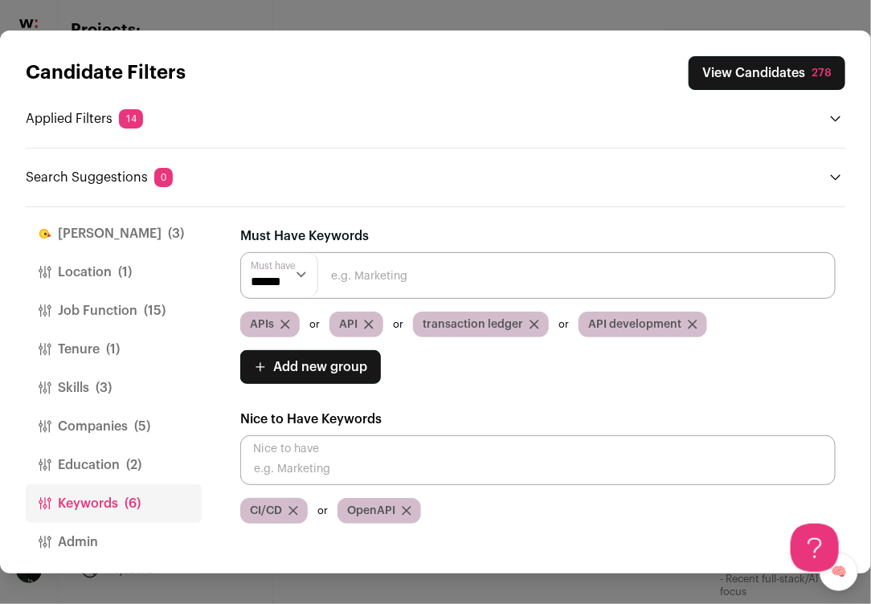
scroll to position [10, 0]
click at [294, 511] on icon "Close modal via background" at bounding box center [293, 511] width 10 height 10
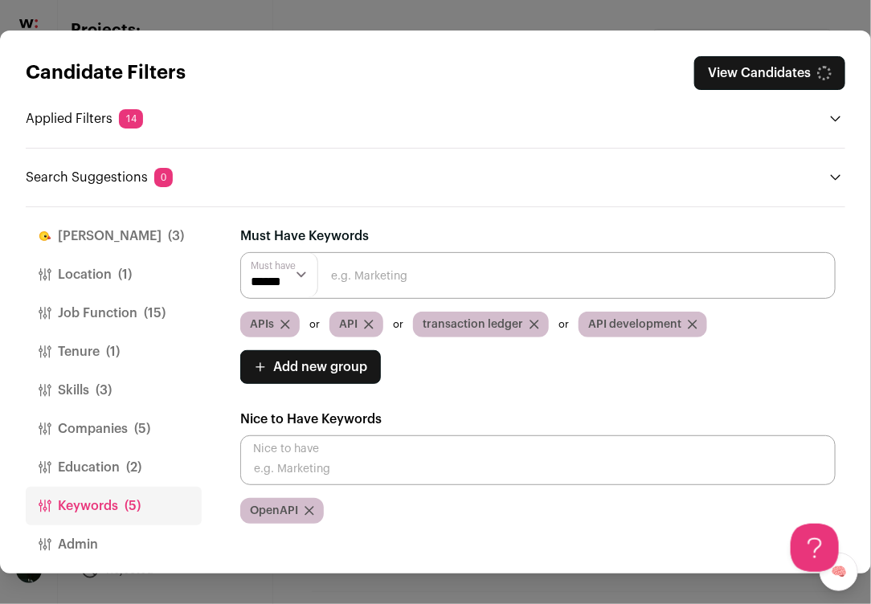
click at [309, 507] on icon "Close modal via background" at bounding box center [309, 511] width 8 height 8
click at [383, 264] on input "Close modal via background" at bounding box center [537, 275] width 595 height 47
click at [315, 460] on input "Close modal via background" at bounding box center [537, 461] width 595 height 50
type input "settlement"
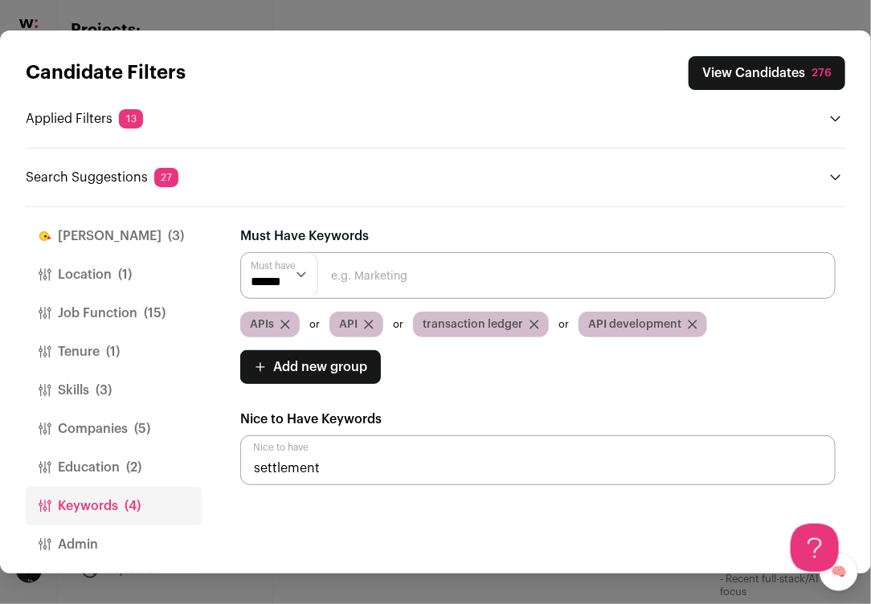
click at [129, 462] on span "(2)" at bounding box center [133, 467] width 15 height 19
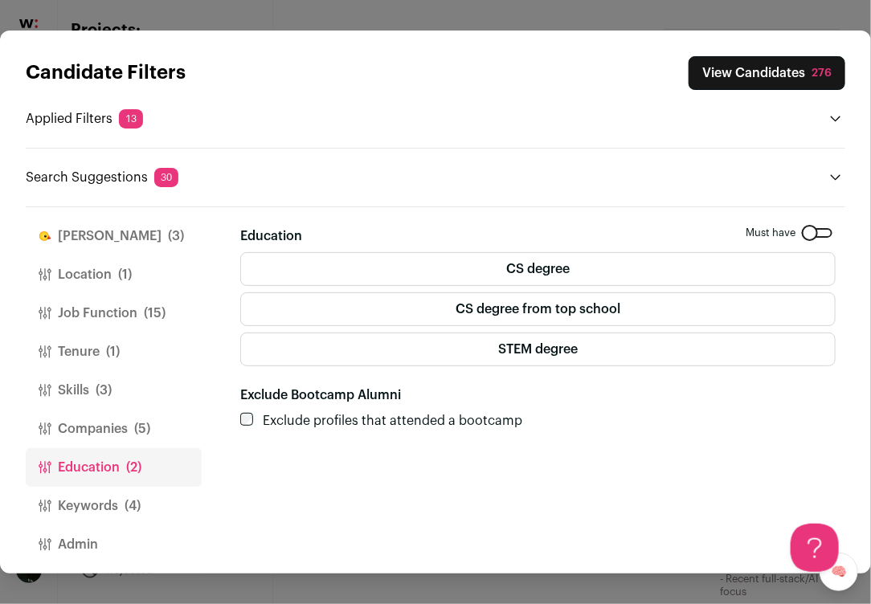
click at [110, 493] on button "Keywords (4)" at bounding box center [114, 506] width 176 height 39
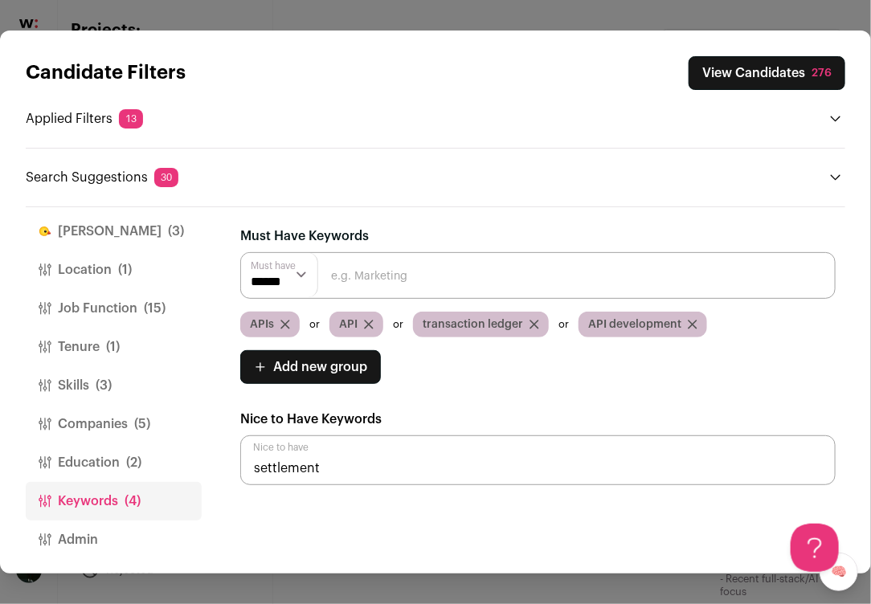
scroll to position [17, 0]
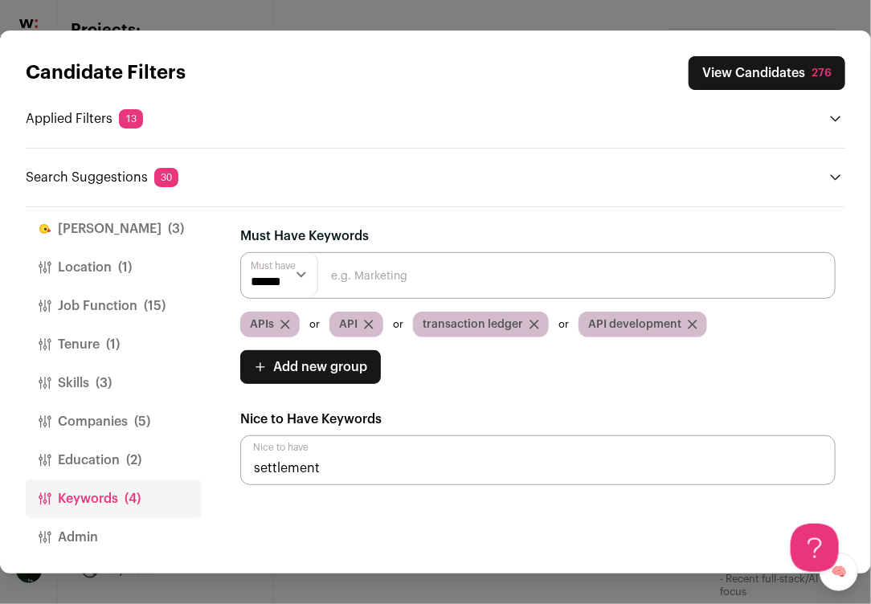
click at [483, 450] on input "settlement" at bounding box center [537, 461] width 595 height 50
click at [433, 464] on input "settlement" at bounding box center [537, 461] width 595 height 50
click at [405, 464] on input "Close modal via background" at bounding box center [537, 461] width 595 height 50
type input "payment"
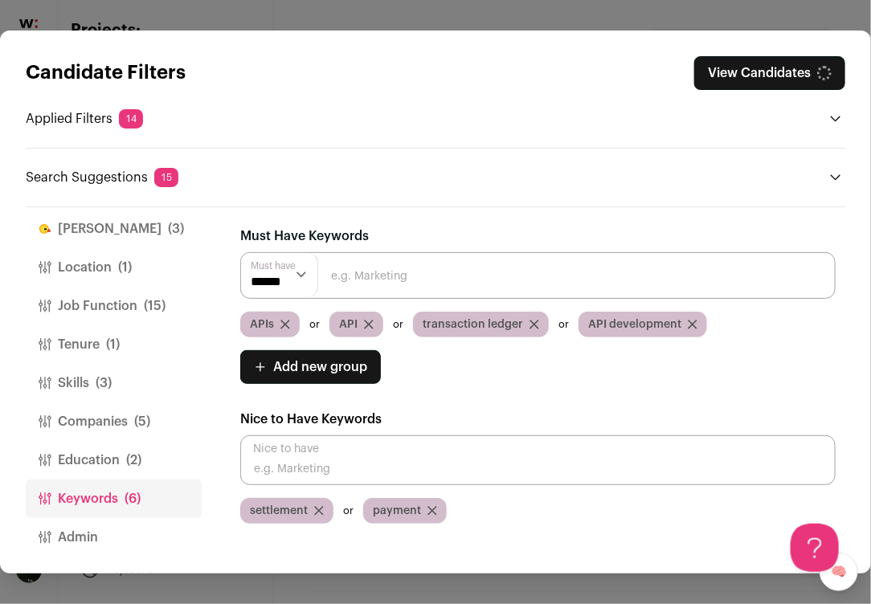
click at [411, 471] on input "Close modal via background" at bounding box center [537, 461] width 595 height 50
click at [481, 475] on input "Close modal via background" at bounding box center [537, 461] width 595 height 50
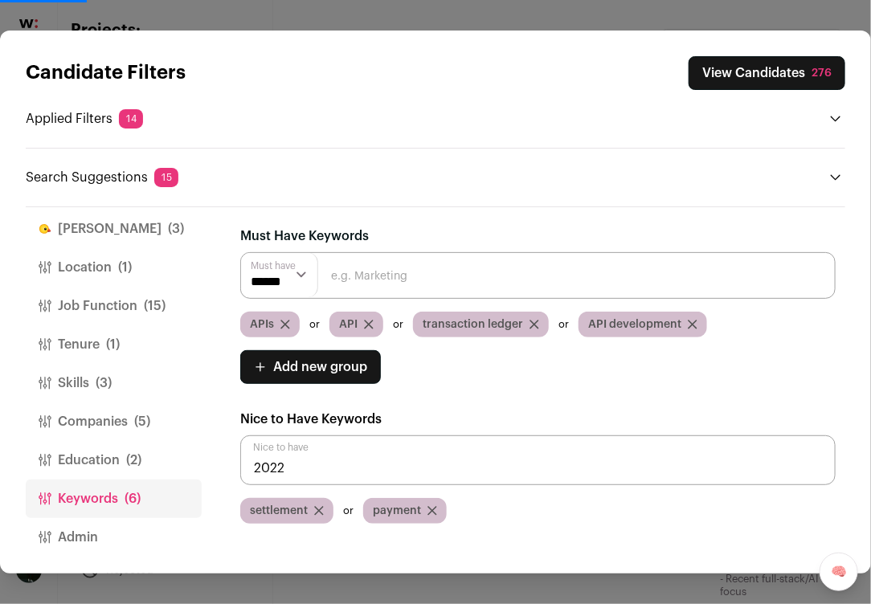
type input "2022"
click at [462, 480] on input "Close modal via background" at bounding box center [537, 461] width 595 height 50
type input "8583"
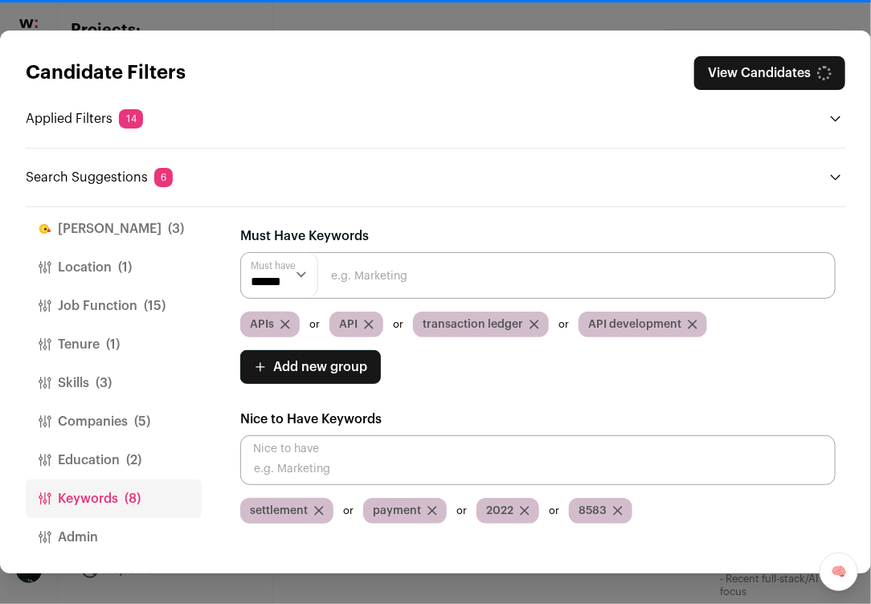
click at [407, 467] on input "Close modal via background" at bounding box center [537, 461] width 595 height 50
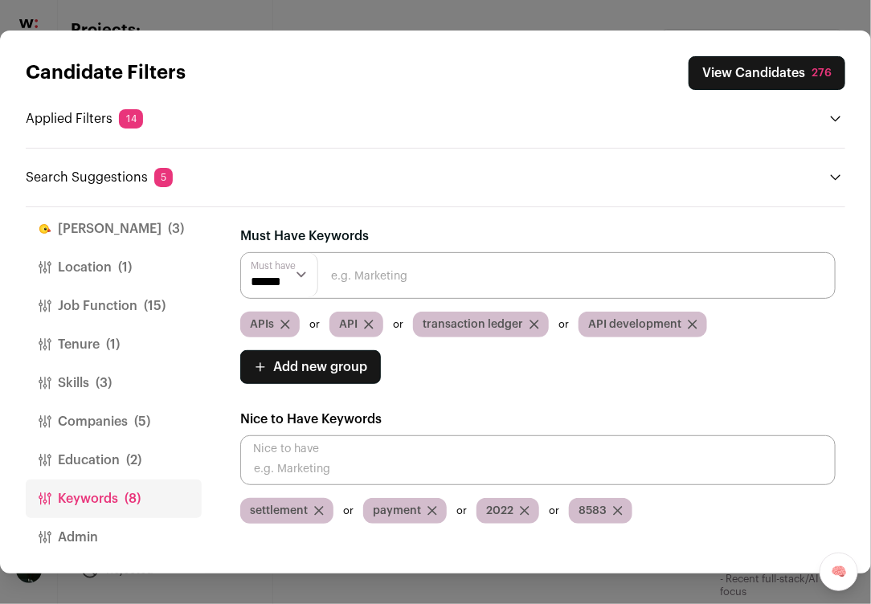
click at [278, 480] on input "Close modal via background" at bounding box center [537, 461] width 595 height 50
type input "payments"
click at [113, 395] on button "Skills (3)" at bounding box center [114, 383] width 176 height 39
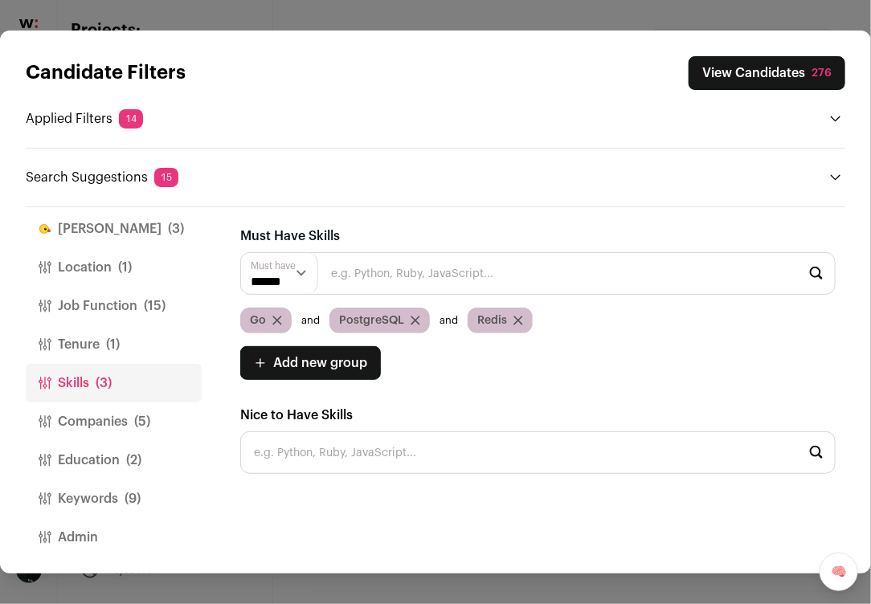
click at [91, 419] on button "Companies (5)" at bounding box center [114, 422] width 176 height 39
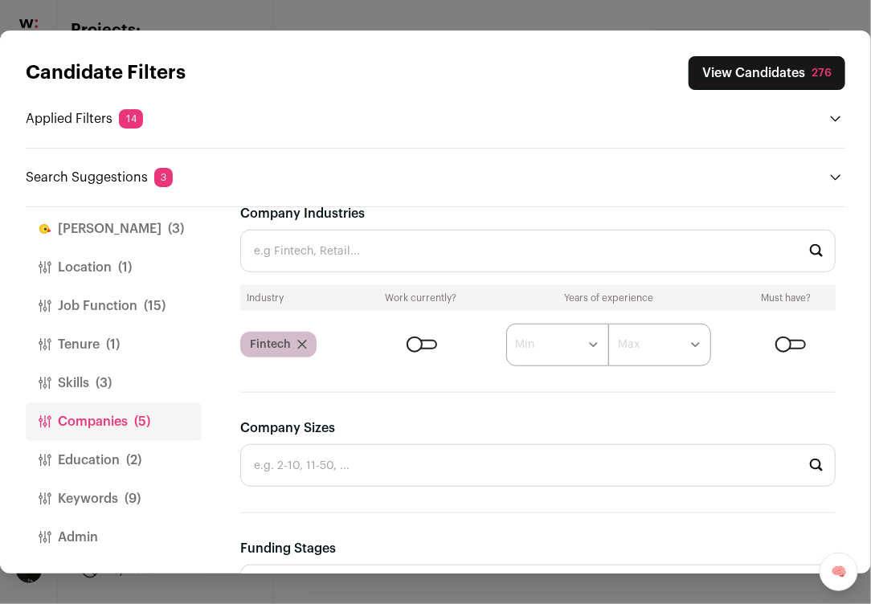
scroll to position [510, 0]
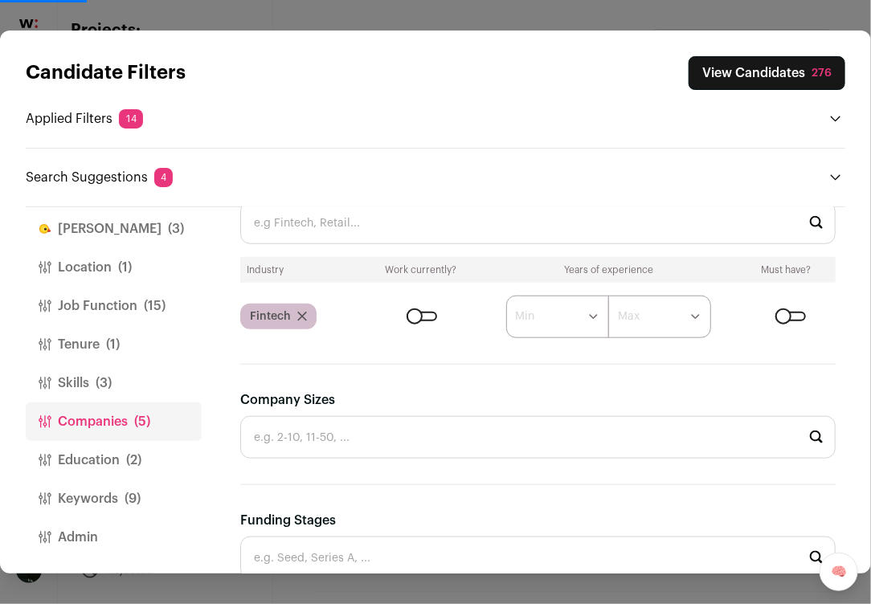
click at [786, 312] on div "Close modal via background" at bounding box center [790, 317] width 31 height 10
click at [534, 232] on input "Company Industries" at bounding box center [537, 223] width 595 height 43
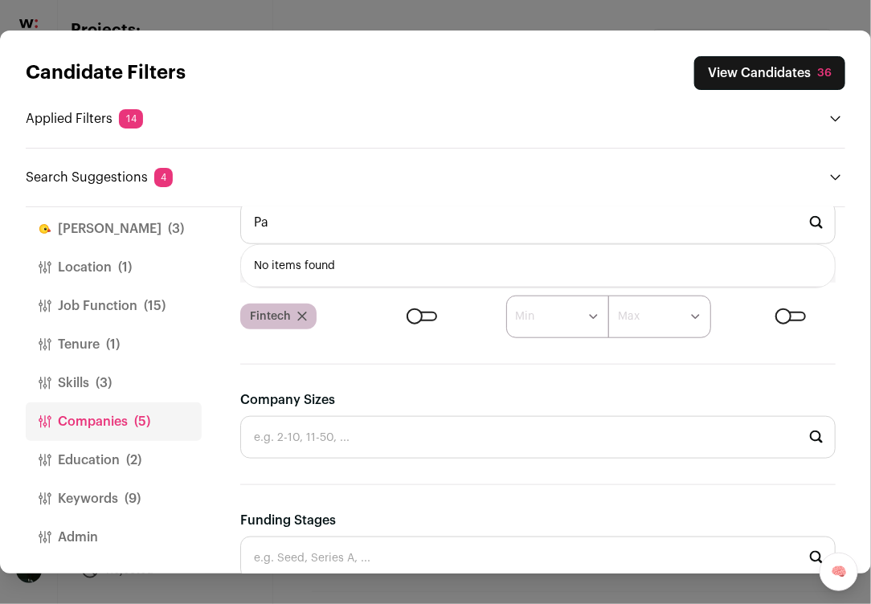
type input "P"
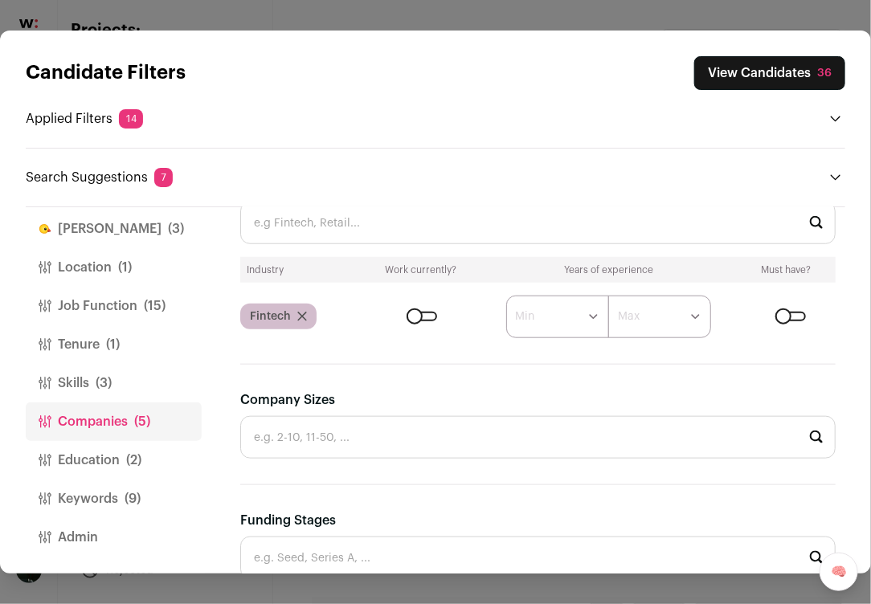
click at [391, 364] on hr "Close modal via background" at bounding box center [537, 364] width 595 height 1
click at [174, 456] on button "Education (2)" at bounding box center [114, 460] width 176 height 39
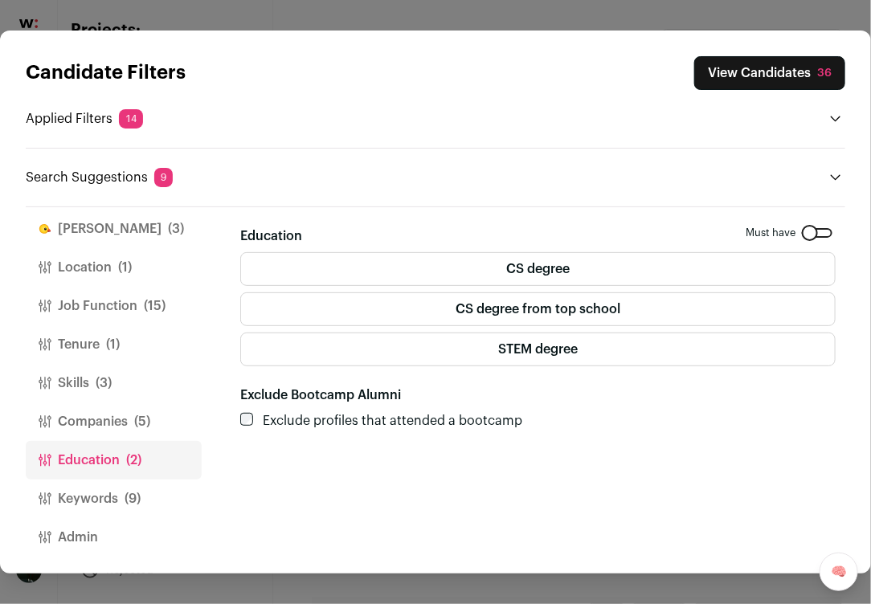
click at [100, 411] on button "Companies (5)" at bounding box center [114, 422] width 176 height 39
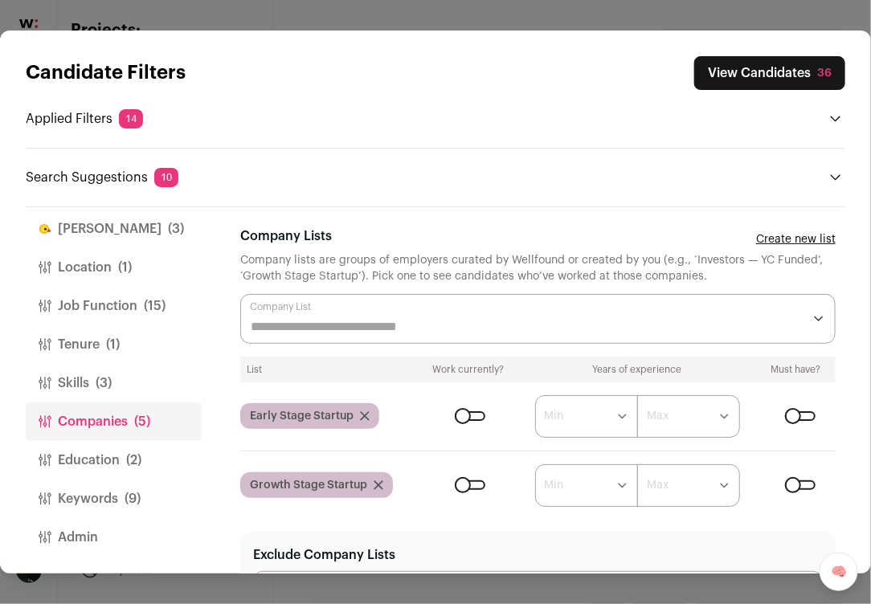
click at [75, 494] on button "Keywords (9)" at bounding box center [114, 499] width 176 height 39
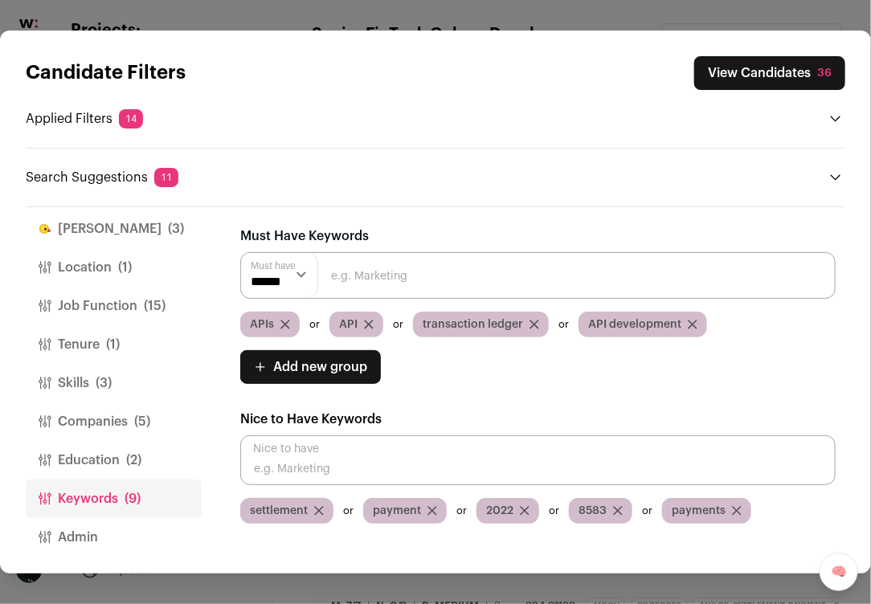
click at [334, 461] on input "Close modal via background" at bounding box center [537, 461] width 595 height 50
type input "tokenization"
click at [381, 464] on input "Close modal via background" at bounding box center [537, 461] width 595 height 50
click at [367, 474] on input "Close modal via background" at bounding box center [537, 461] width 595 height 50
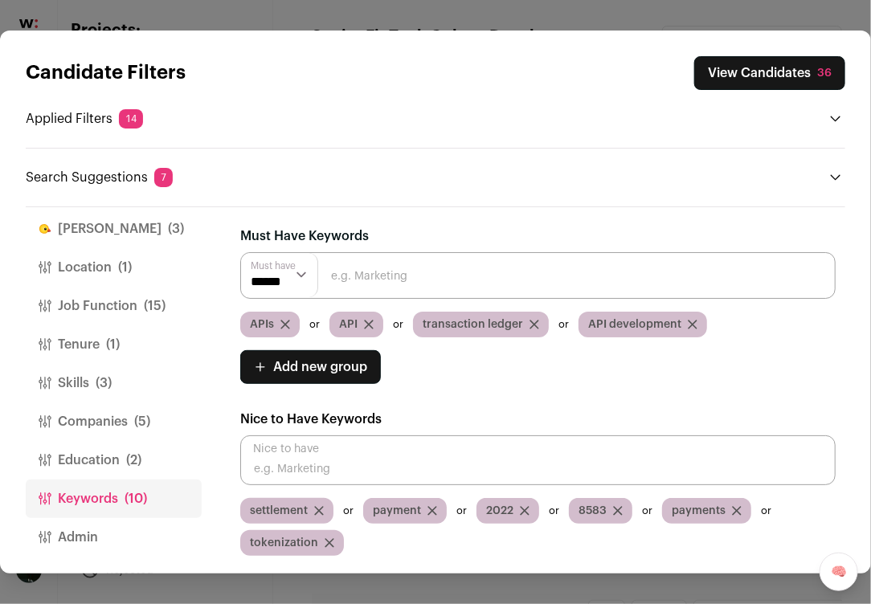
click at [301, 470] on input "Close modal via background" at bounding box center [537, 461] width 595 height 50
type input "Fednow"
click at [313, 475] on input "Close modal via background" at bounding box center [537, 461] width 595 height 50
click at [341, 463] on input "Close modal via background" at bounding box center [537, 461] width 595 height 50
paste input "Reconciliation"
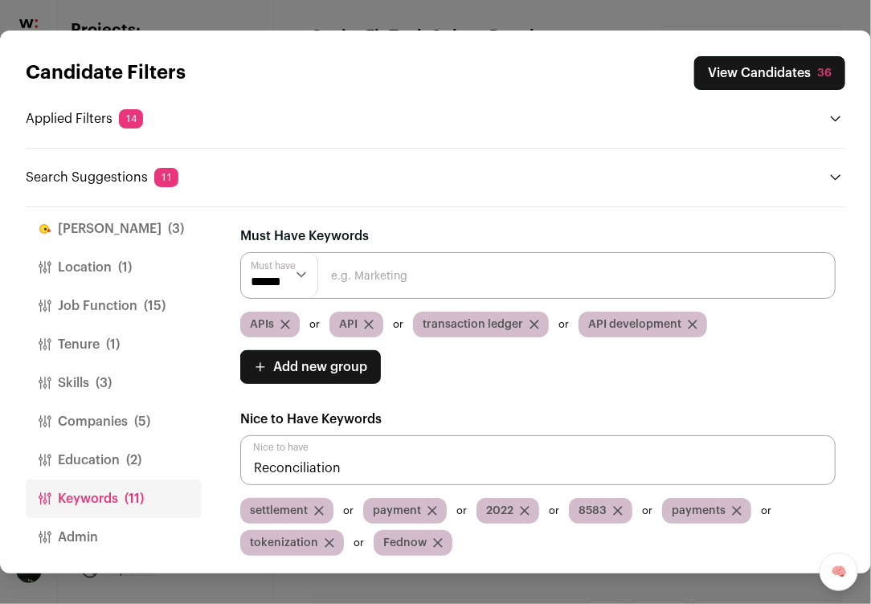
type input "Reconciliation"
click at [345, 468] on input "Close modal via background" at bounding box center [537, 461] width 595 height 50
paste input "NACHA"
type input "NACHA"
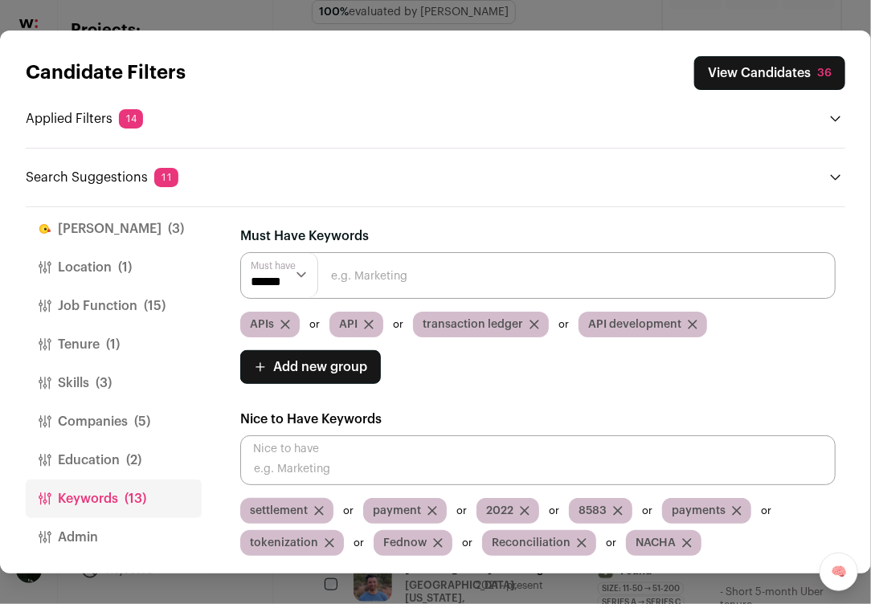
scroll to position [93, 0]
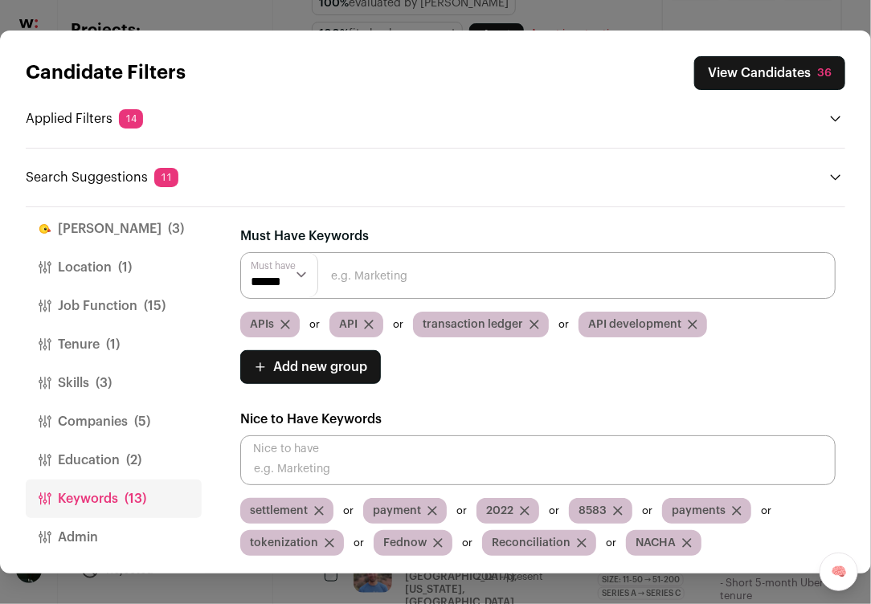
click at [794, 73] on button "View Candidates 36" at bounding box center [769, 73] width 151 height 34
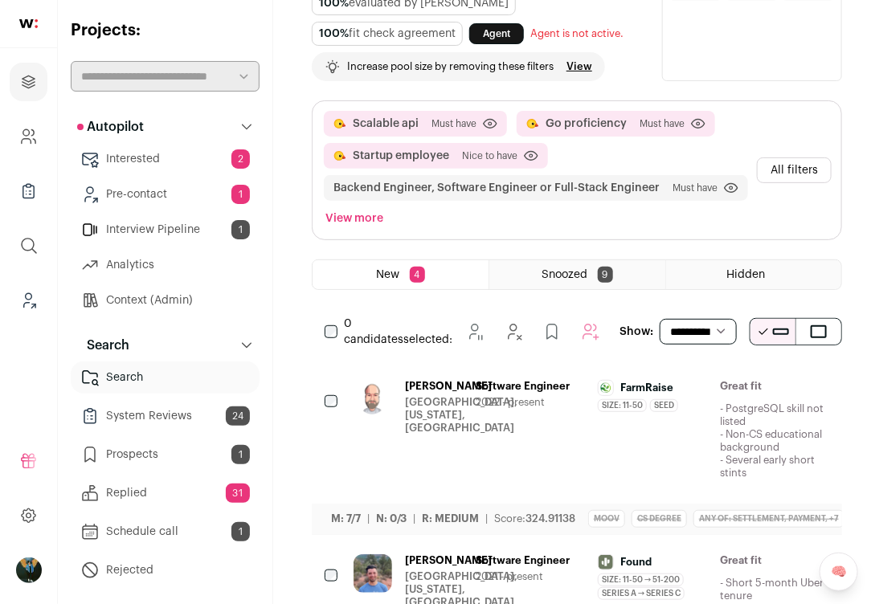
click at [767, 158] on button "All filters" at bounding box center [794, 171] width 75 height 26
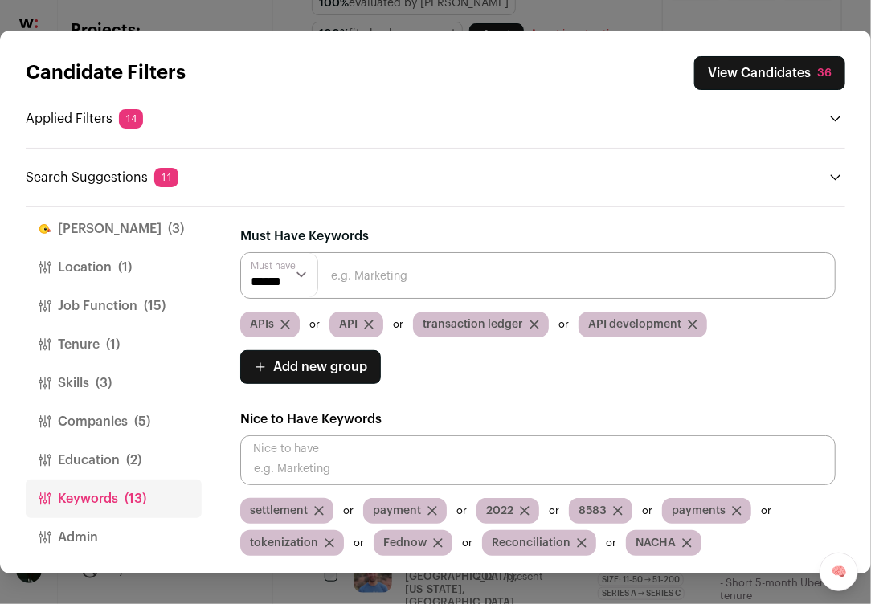
click at [313, 459] on input "Close modal via background" at bounding box center [537, 461] width 595 height 50
paste input "ACH"
type input "ACH"
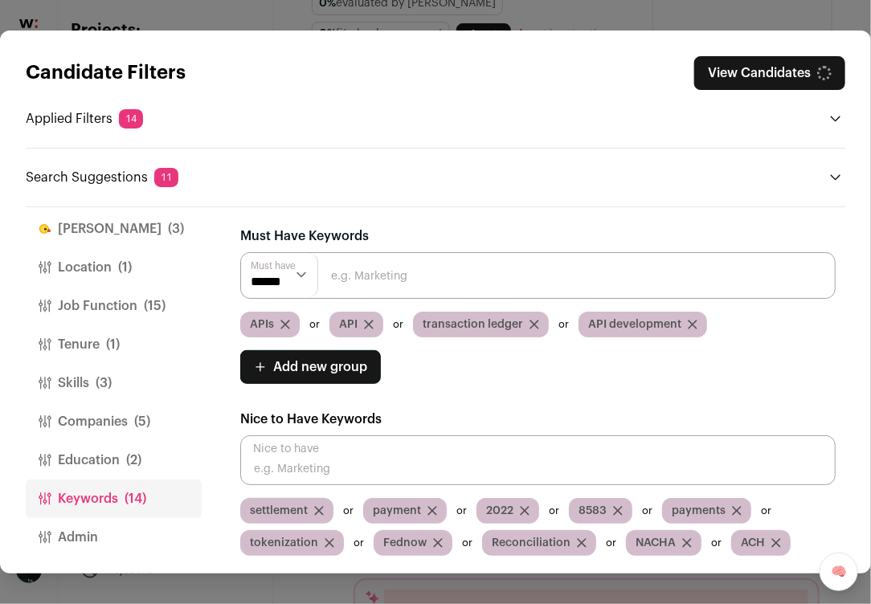
drag, startPoint x: 614, startPoint y: 133, endPoint x: 648, endPoint y: 110, distance: 41.0
click at [614, 133] on div "Candidate Filters View Candidates Applied Filters 14 Scalable api, Go proficien…" at bounding box center [436, 121] width 820 height 131
click at [786, 76] on button "View Candidates 36" at bounding box center [769, 73] width 151 height 34
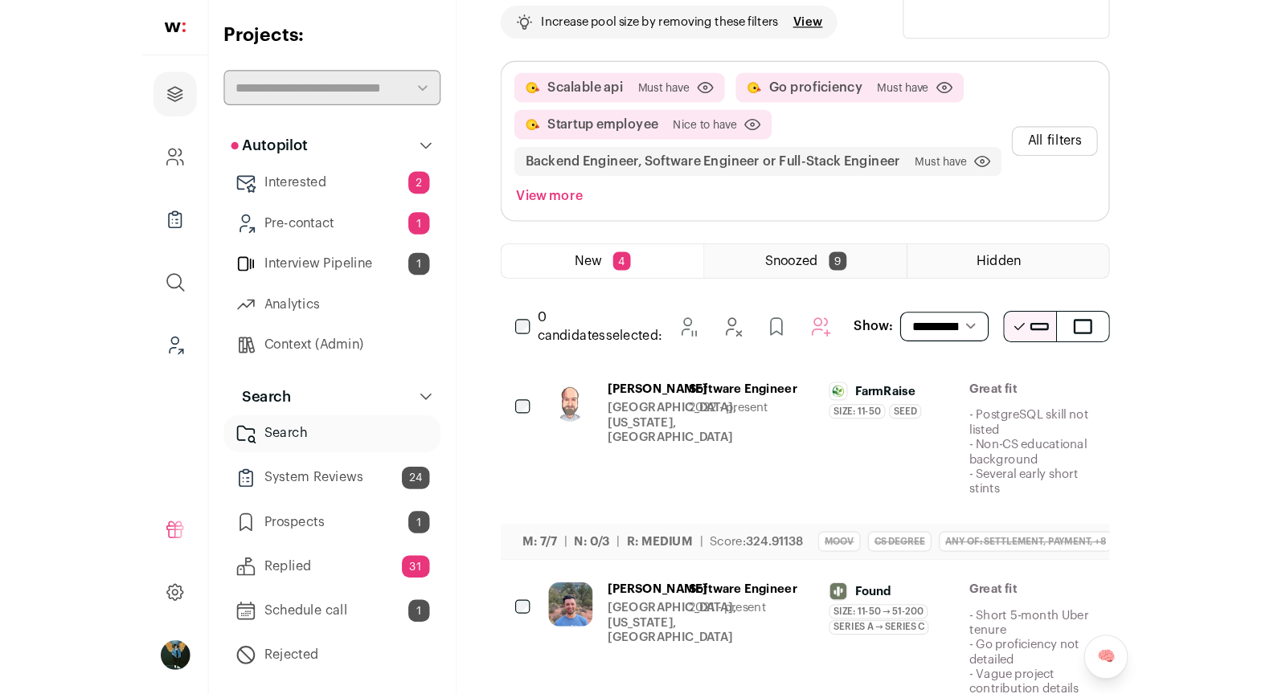
scroll to position [62, 0]
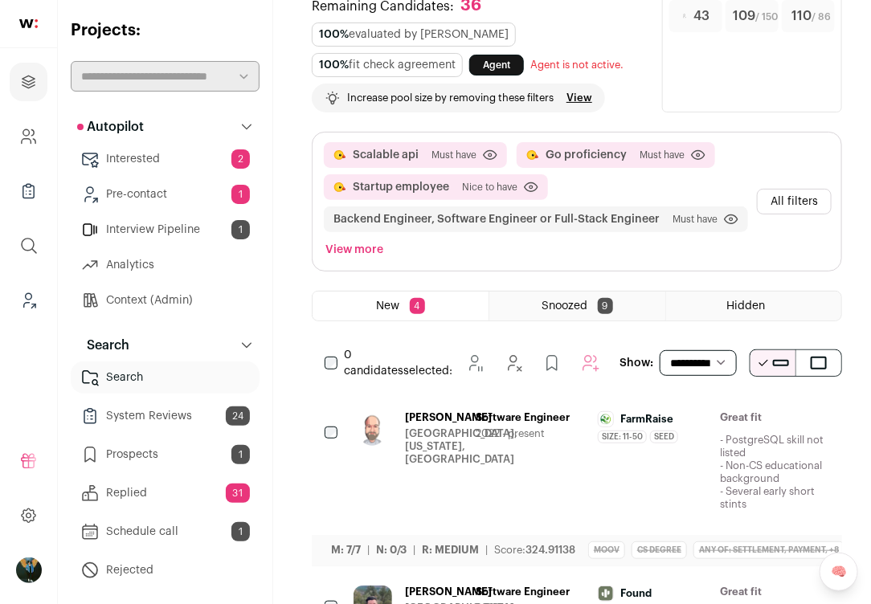
click at [682, 359] on select "**********" at bounding box center [698, 363] width 77 height 26
